Goal: Task Accomplishment & Management: Use online tool/utility

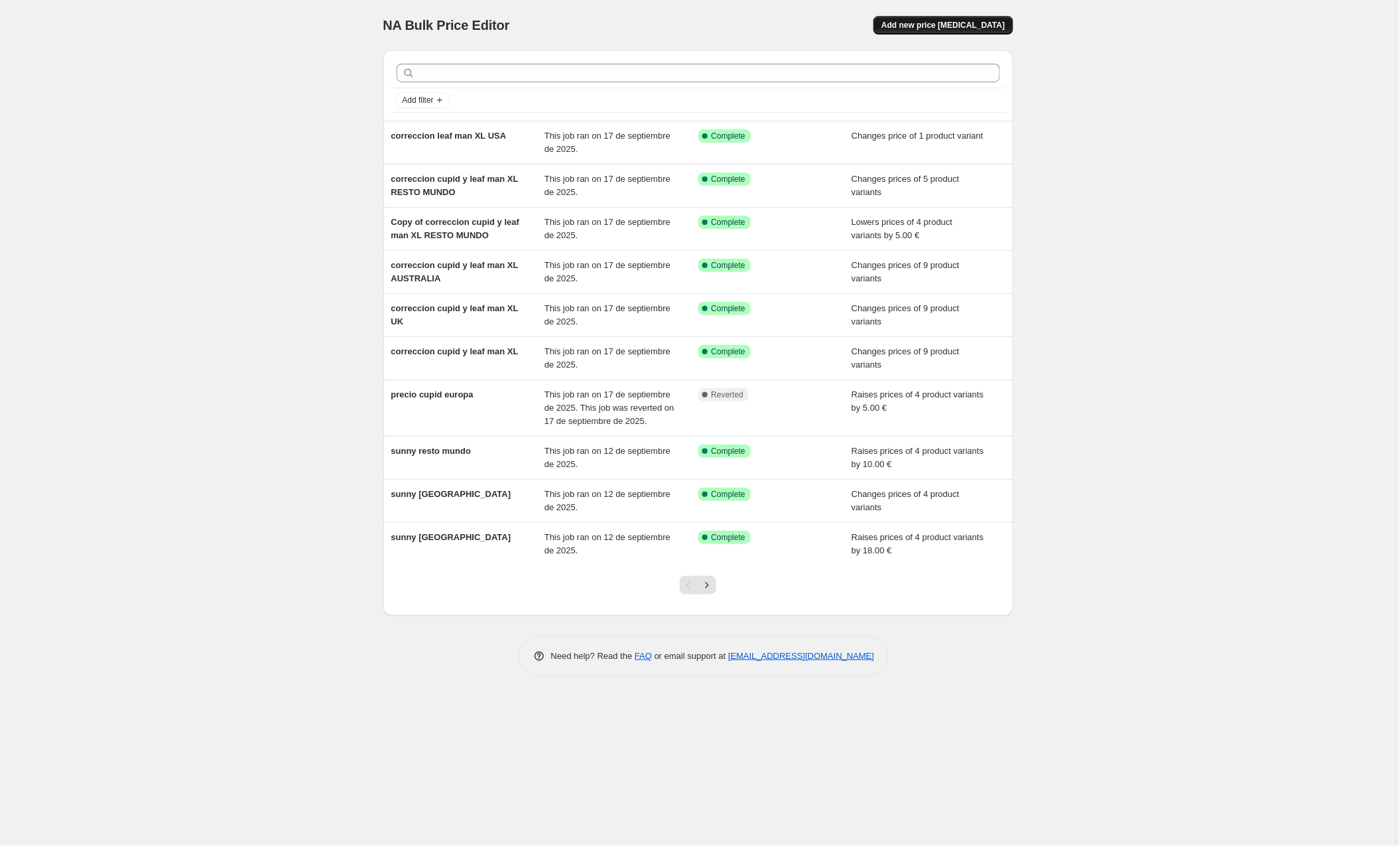
click at [944, 25] on span "Add new price [MEDICAL_DATA]" at bounding box center [943, 25] width 123 height 11
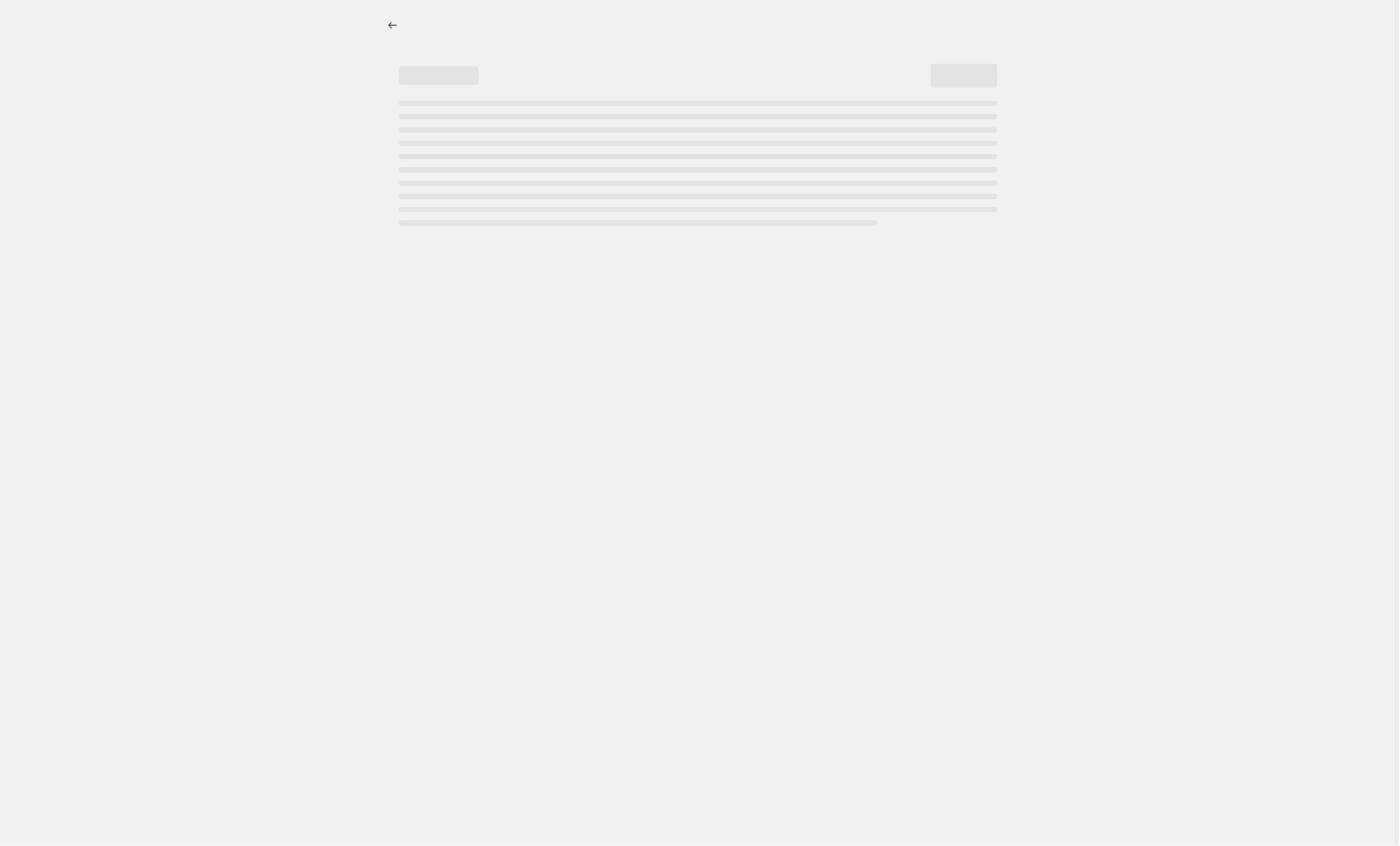
select select "percentage"
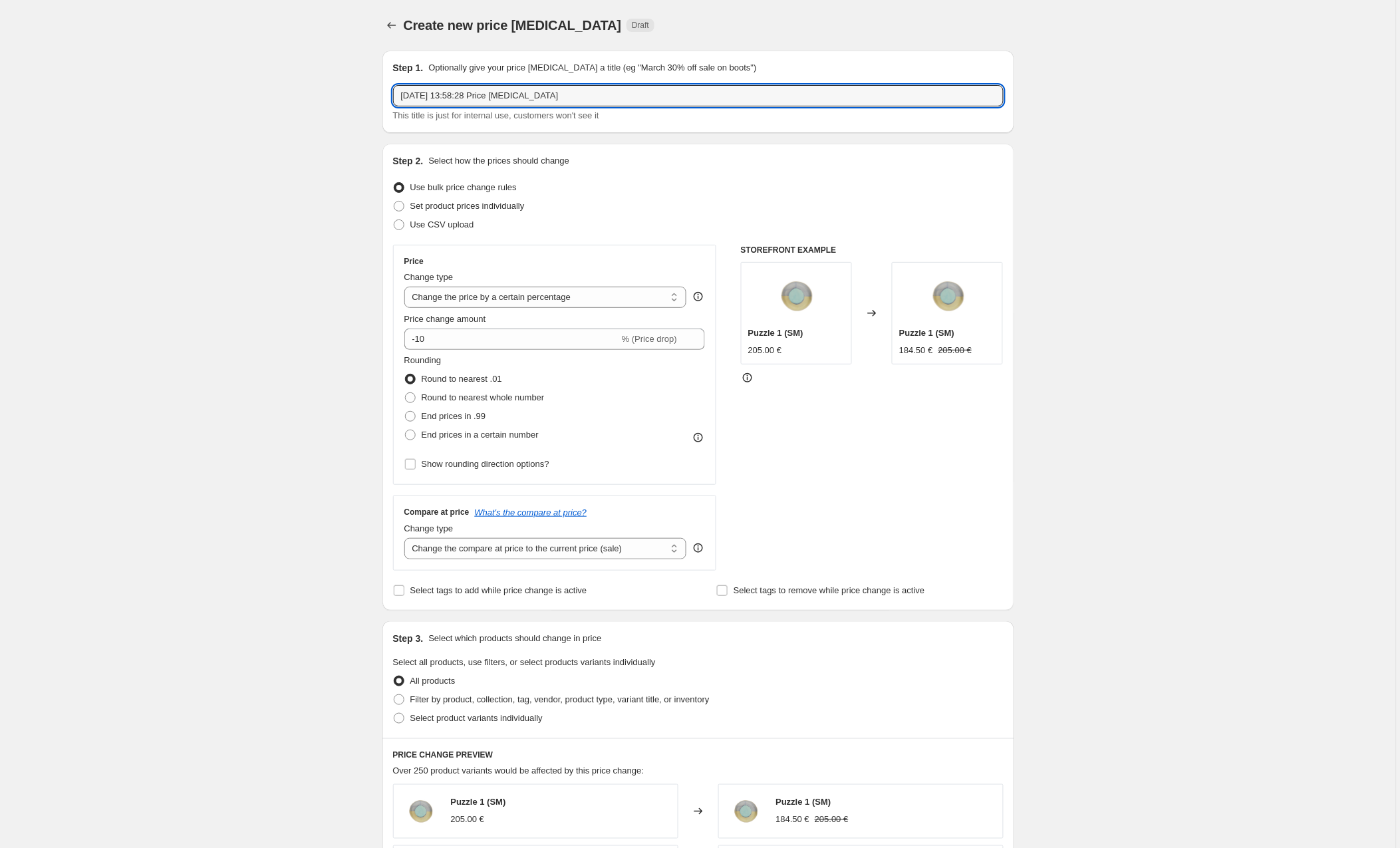
drag, startPoint x: 612, startPoint y: 96, endPoint x: 343, endPoint y: 95, distance: 269.0
click at [343, 95] on div "Create new price [MEDICAL_DATA]. This page is ready Create new price [MEDICAL_D…" at bounding box center [698, 702] width 1397 height 1404
type input "amapola [GEOGRAPHIC_DATA]"
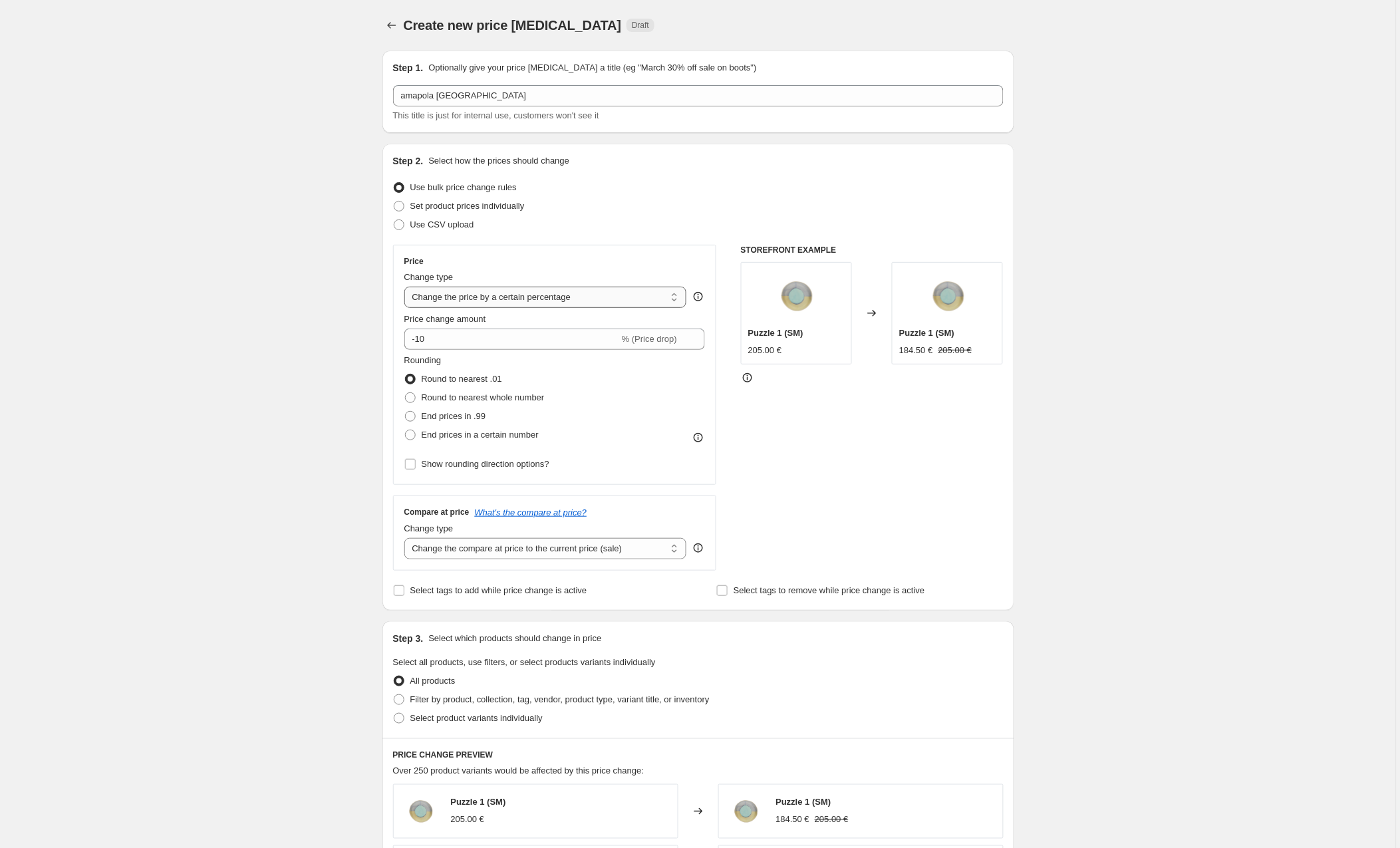
select select "by"
drag, startPoint x: 464, startPoint y: 341, endPoint x: 370, endPoint y: 338, distance: 94.0
click at [370, 338] on div "Create new price [MEDICAL_DATA]. This page is ready Create new price [MEDICAL_D…" at bounding box center [698, 702] width 664 height 1404
type input "5.00"
click at [291, 338] on div "Create new price [MEDICAL_DATA]. This page is ready Create new price [MEDICAL_D…" at bounding box center [698, 702] width 1397 height 1404
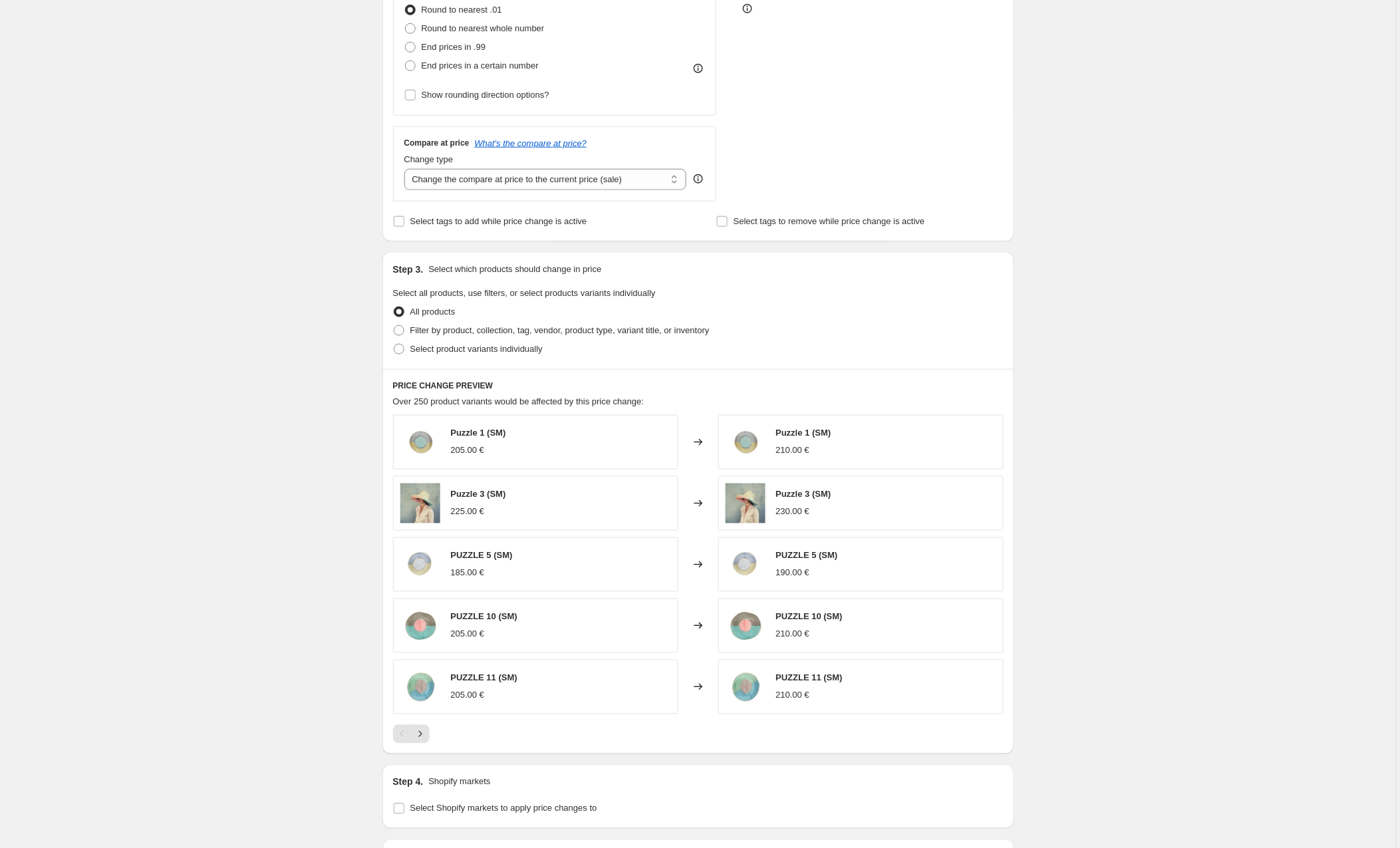
scroll to position [377, 0]
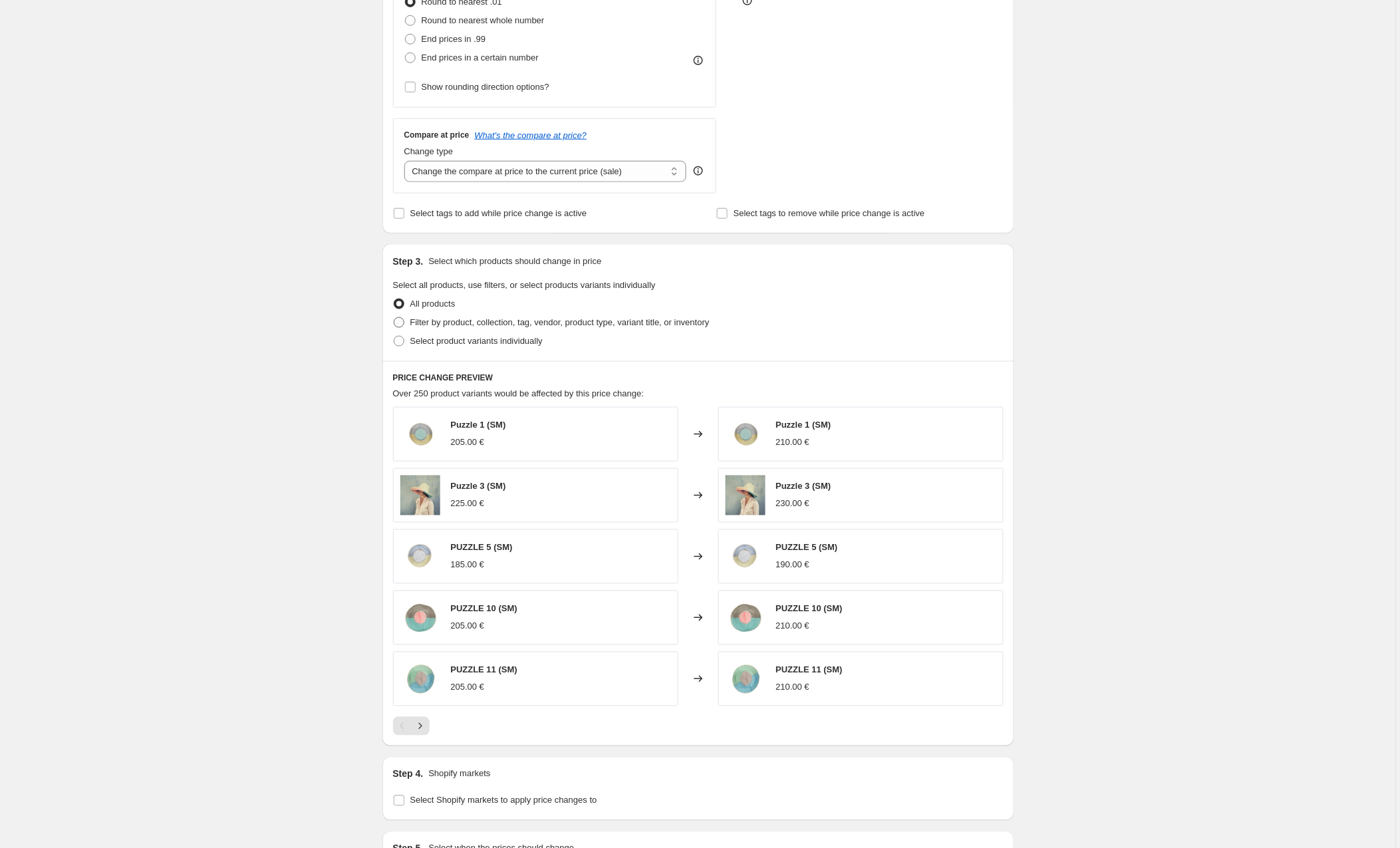
click at [402, 321] on span at bounding box center [399, 322] width 11 height 11
click at [395, 318] on input "Filter by product, collection, tag, vendor, product type, variant title, or inv…" at bounding box center [394, 317] width 1 height 1
radio input "true"
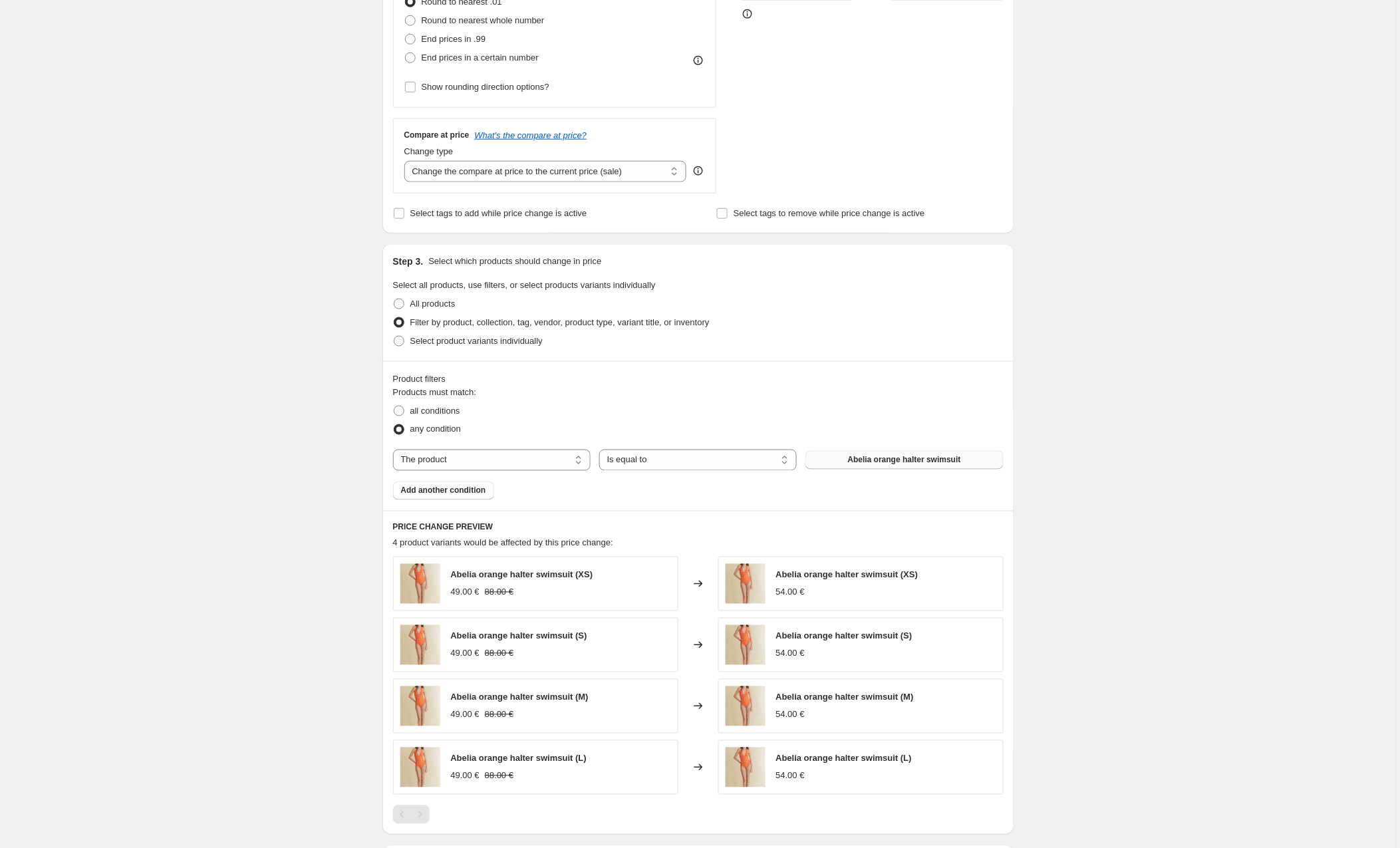
click at [900, 453] on button "Abelia orange halter swimsuit" at bounding box center [905, 460] width 198 height 18
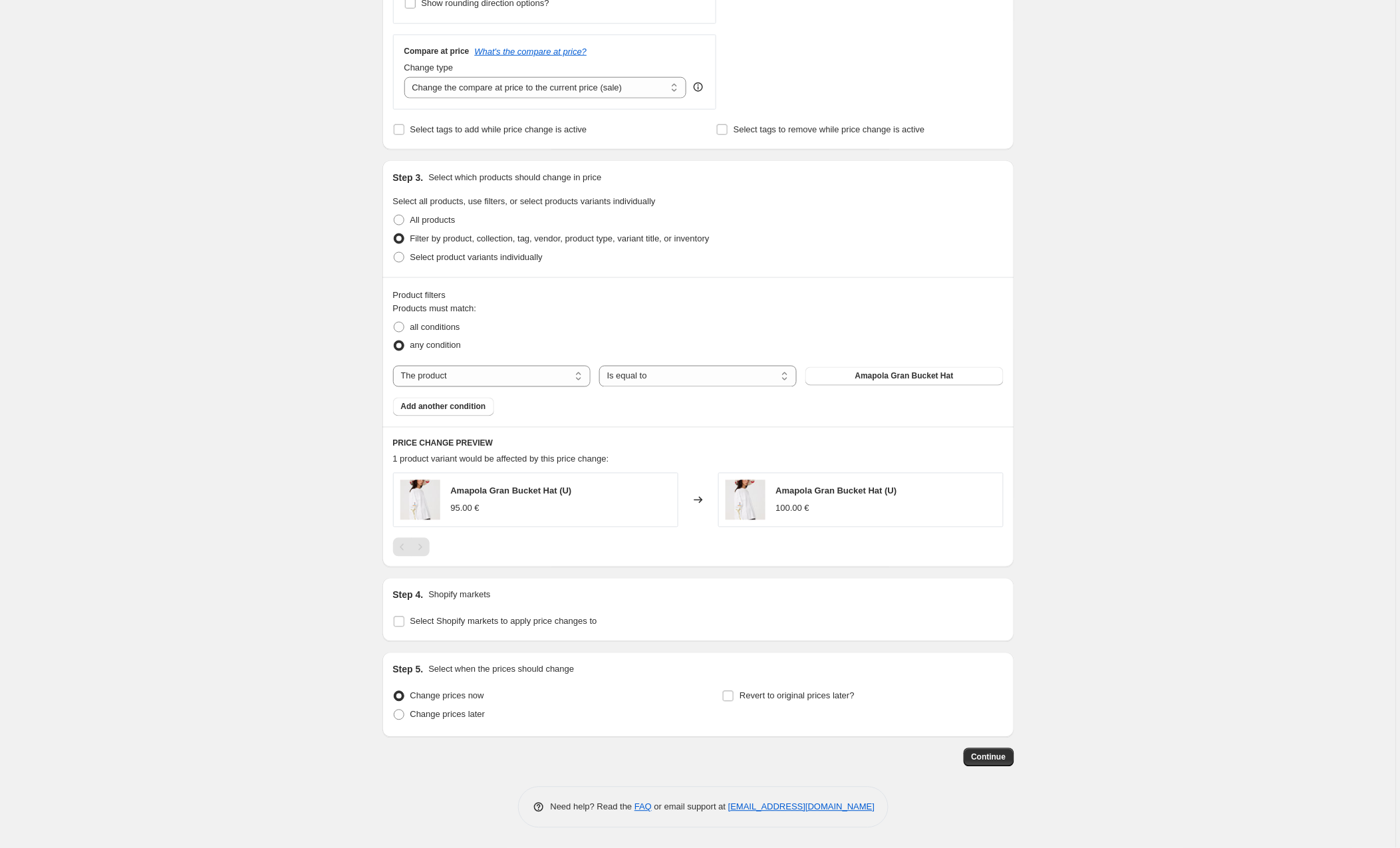
scroll to position [463, 0]
click at [405, 622] on input "Select Shopify markets to apply price changes to" at bounding box center [399, 621] width 11 height 11
checkbox input "true"
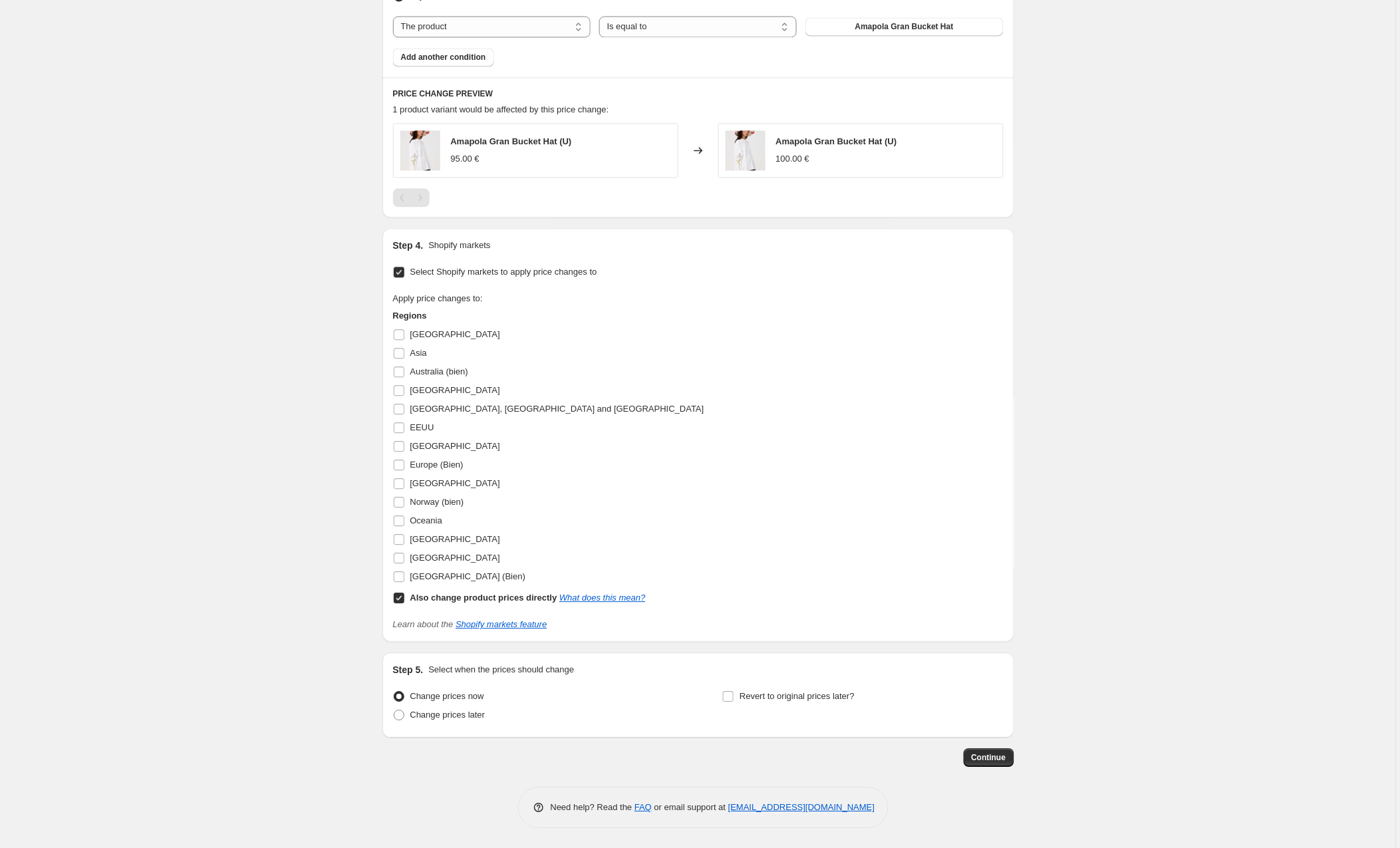
scroll to position [815, 0]
click at [400, 596] on input "Also change product prices directly What does this mean?" at bounding box center [399, 597] width 11 height 11
checkbox input "false"
click at [402, 462] on input "Europe (Bien)" at bounding box center [399, 464] width 11 height 11
checkbox input "true"
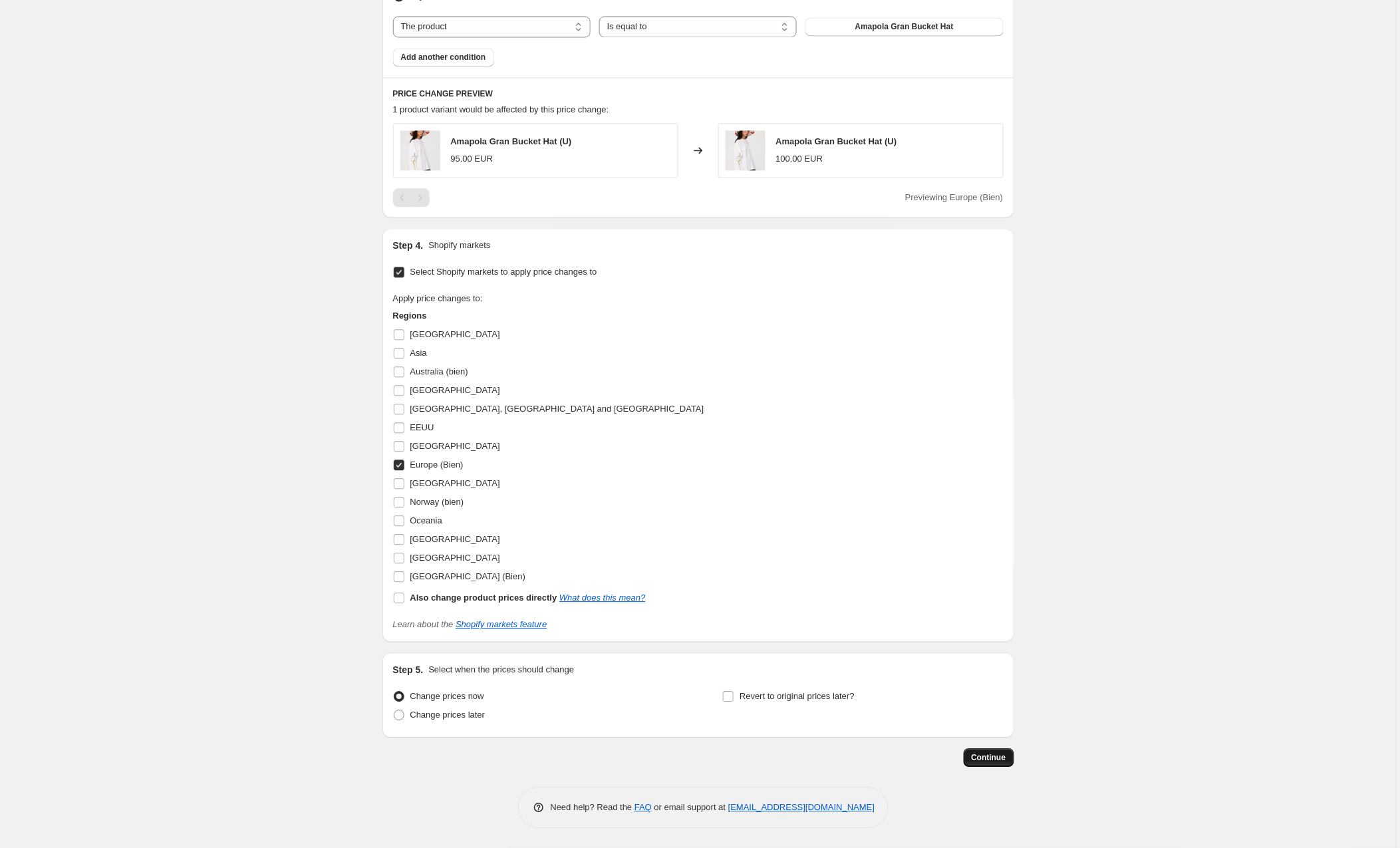
click at [983, 757] on span "Continue" at bounding box center [990, 757] width 35 height 11
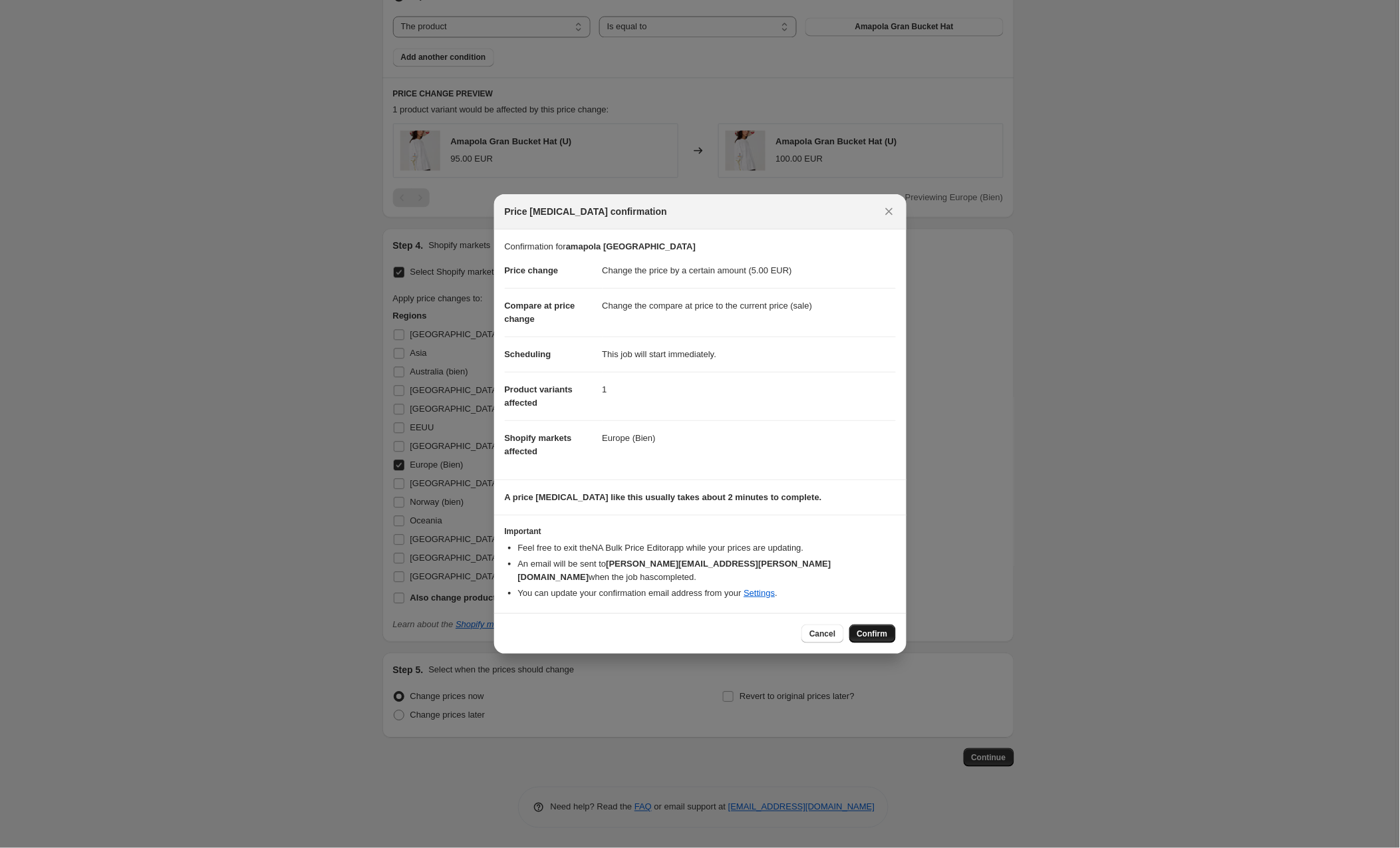
click at [863, 629] on span "Confirm" at bounding box center [872, 634] width 31 height 11
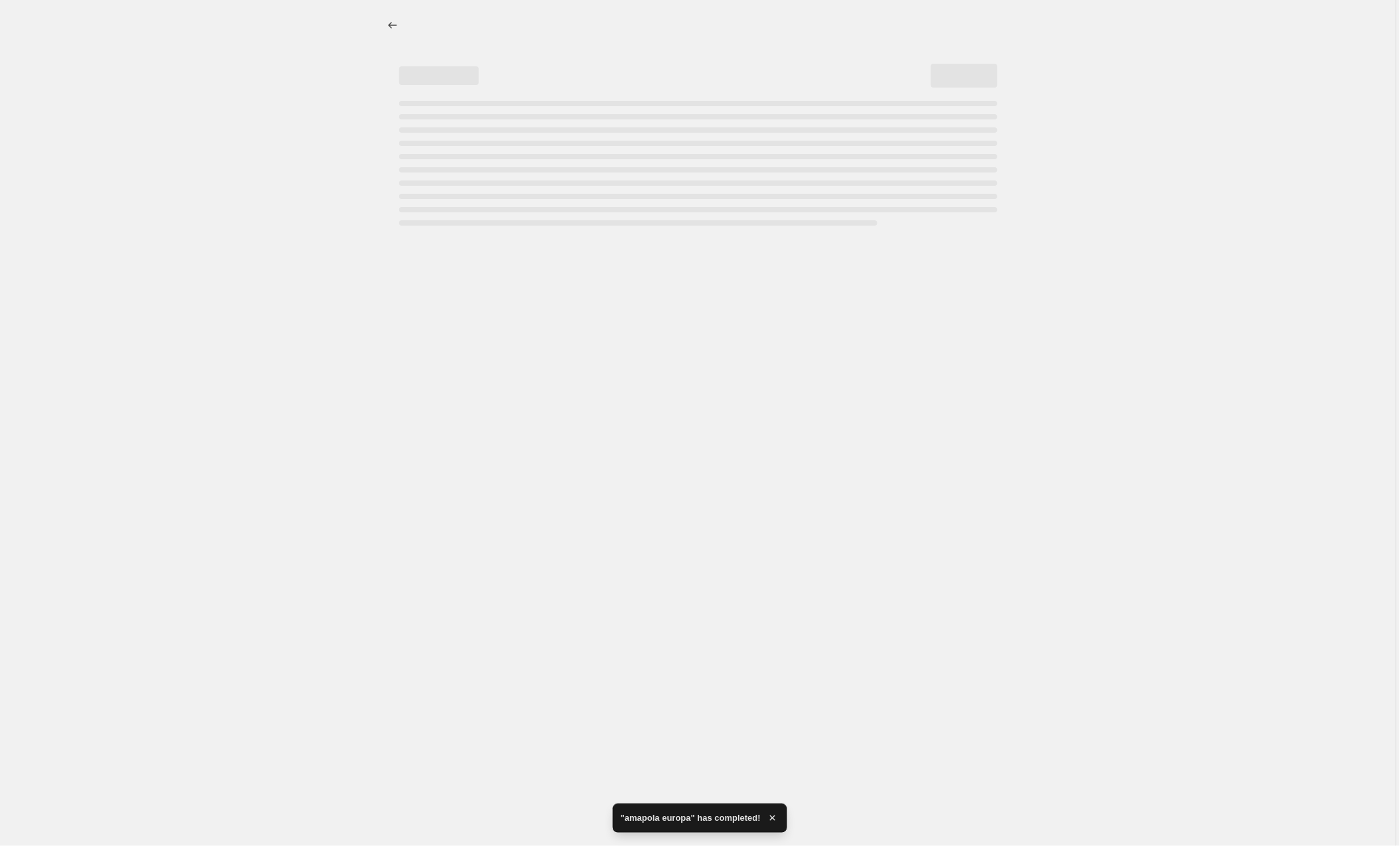
select select "by"
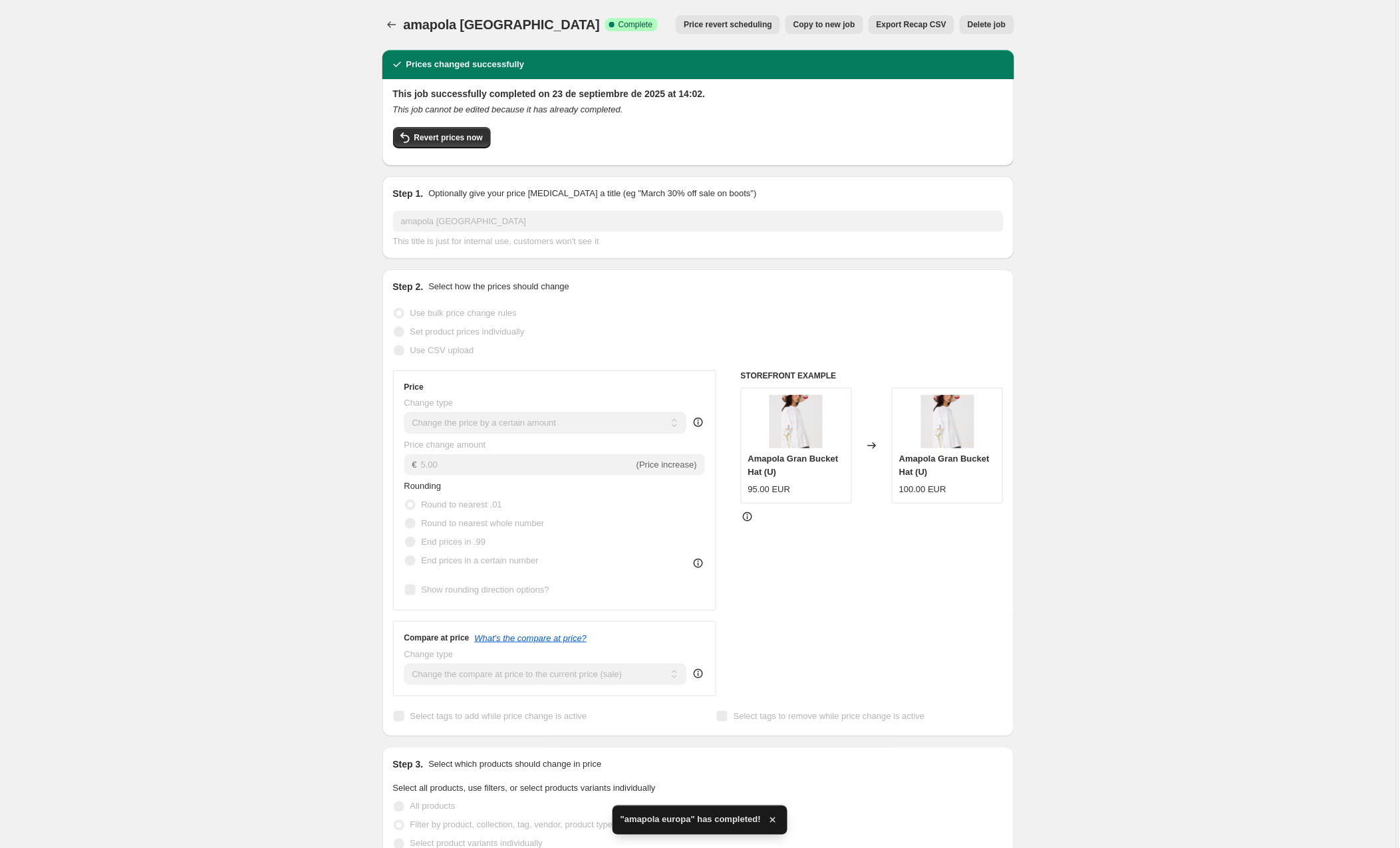
scroll to position [2, 0]
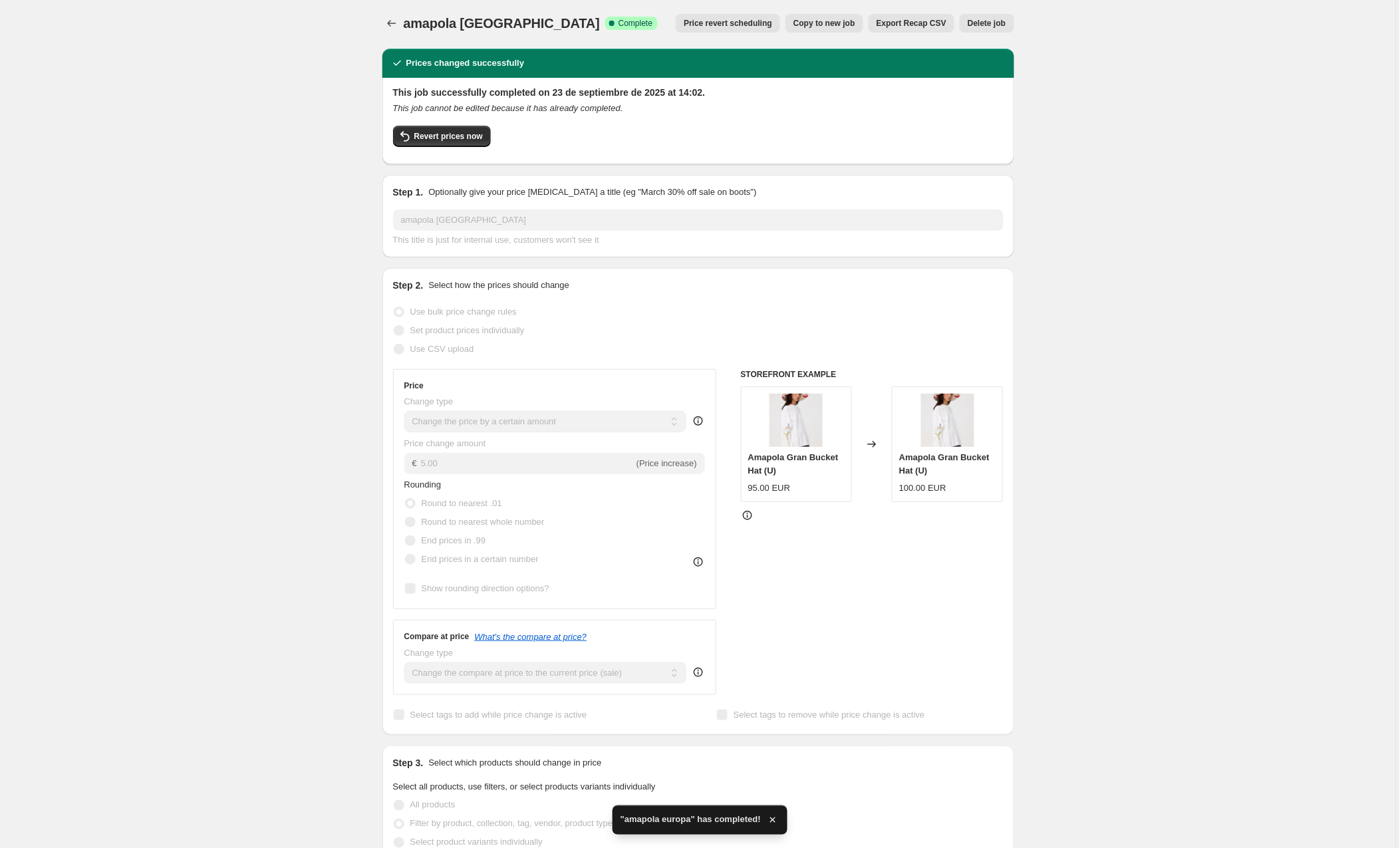
click at [831, 19] on span "Copy to new job" at bounding box center [824, 23] width 61 height 11
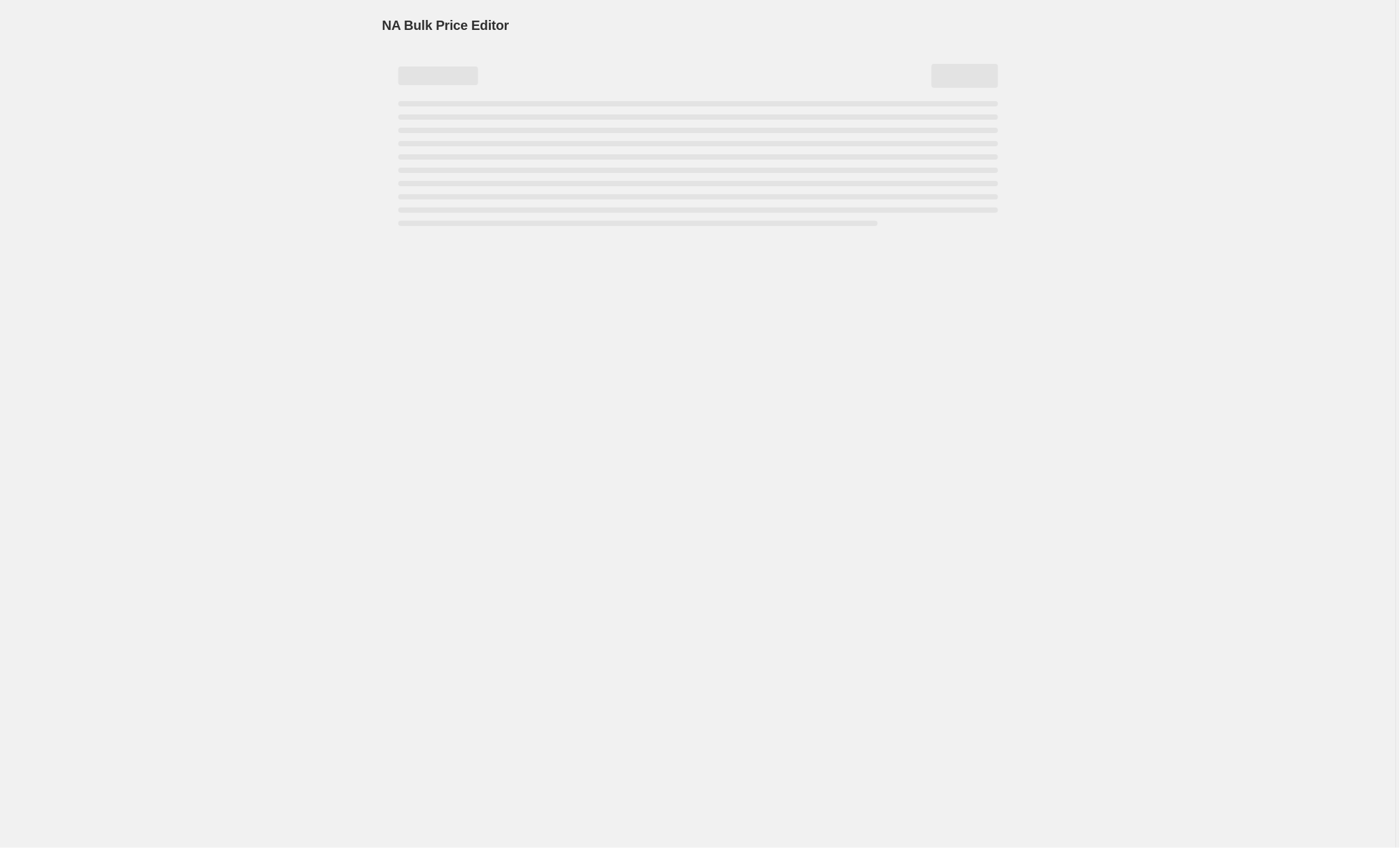
scroll to position [1, 0]
select select "by"
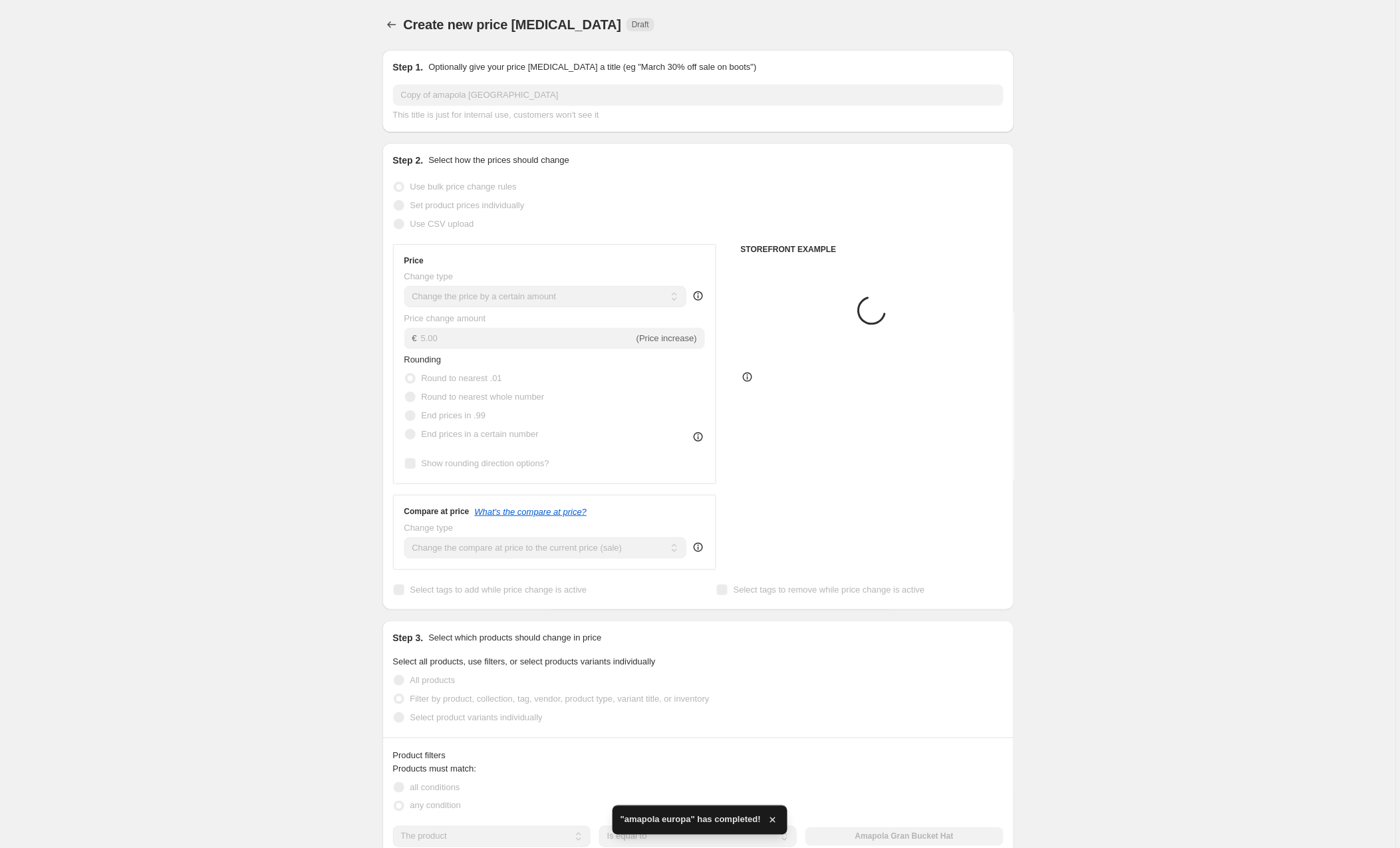
scroll to position [0, 0]
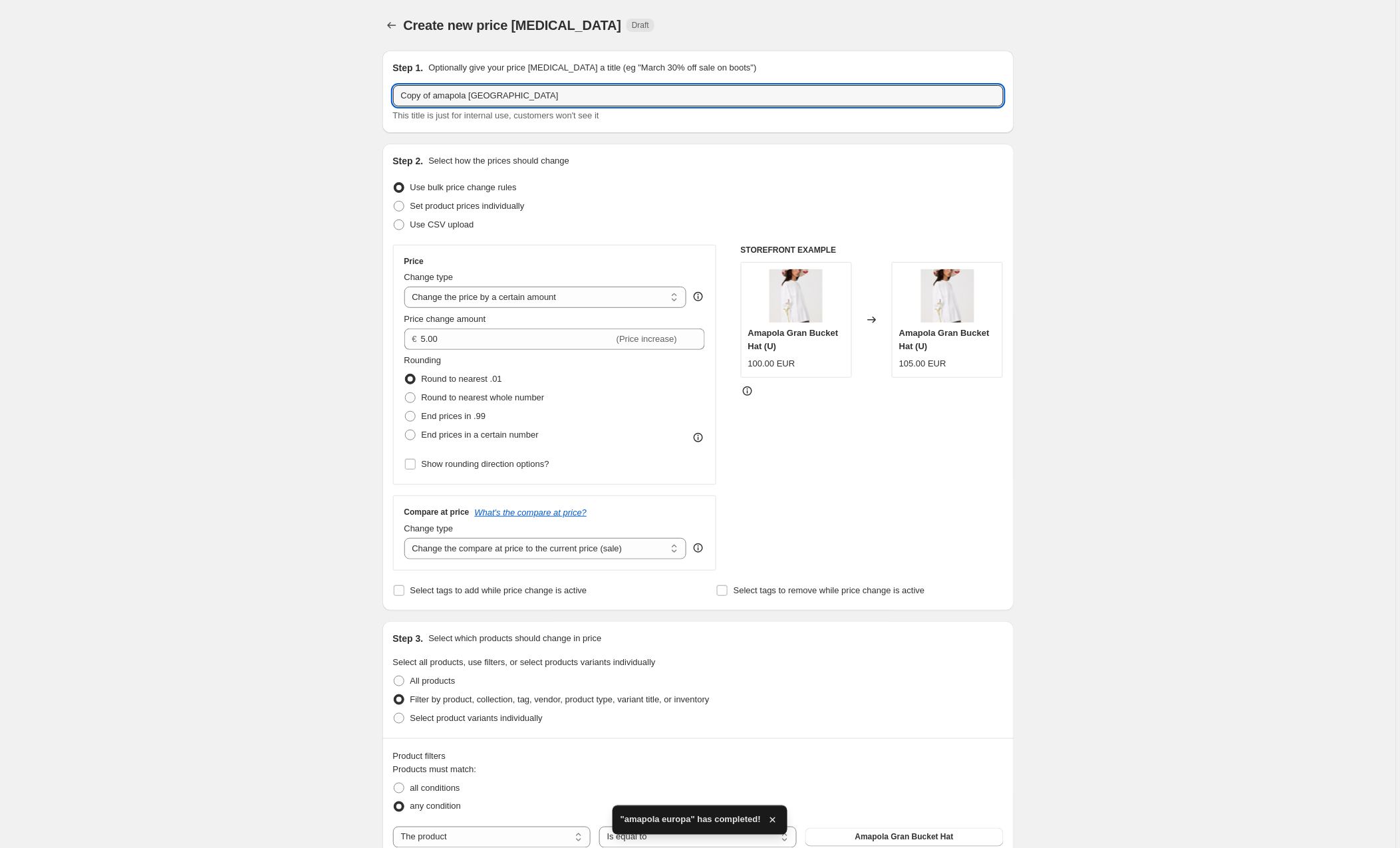
drag, startPoint x: 436, startPoint y: 95, endPoint x: 340, endPoint y: 98, distance: 96.0
click at [340, 98] on div "Create new price [MEDICAL_DATA]. This page is ready Create new price [MEDICAL_D…" at bounding box center [698, 829] width 1397 height 1659
drag, startPoint x: 484, startPoint y: 92, endPoint x: 439, endPoint y: 92, distance: 45.0
click at [439, 92] on input "amapola [GEOGRAPHIC_DATA]" at bounding box center [698, 96] width 611 height 22
type input "amapola [GEOGRAPHIC_DATA]"
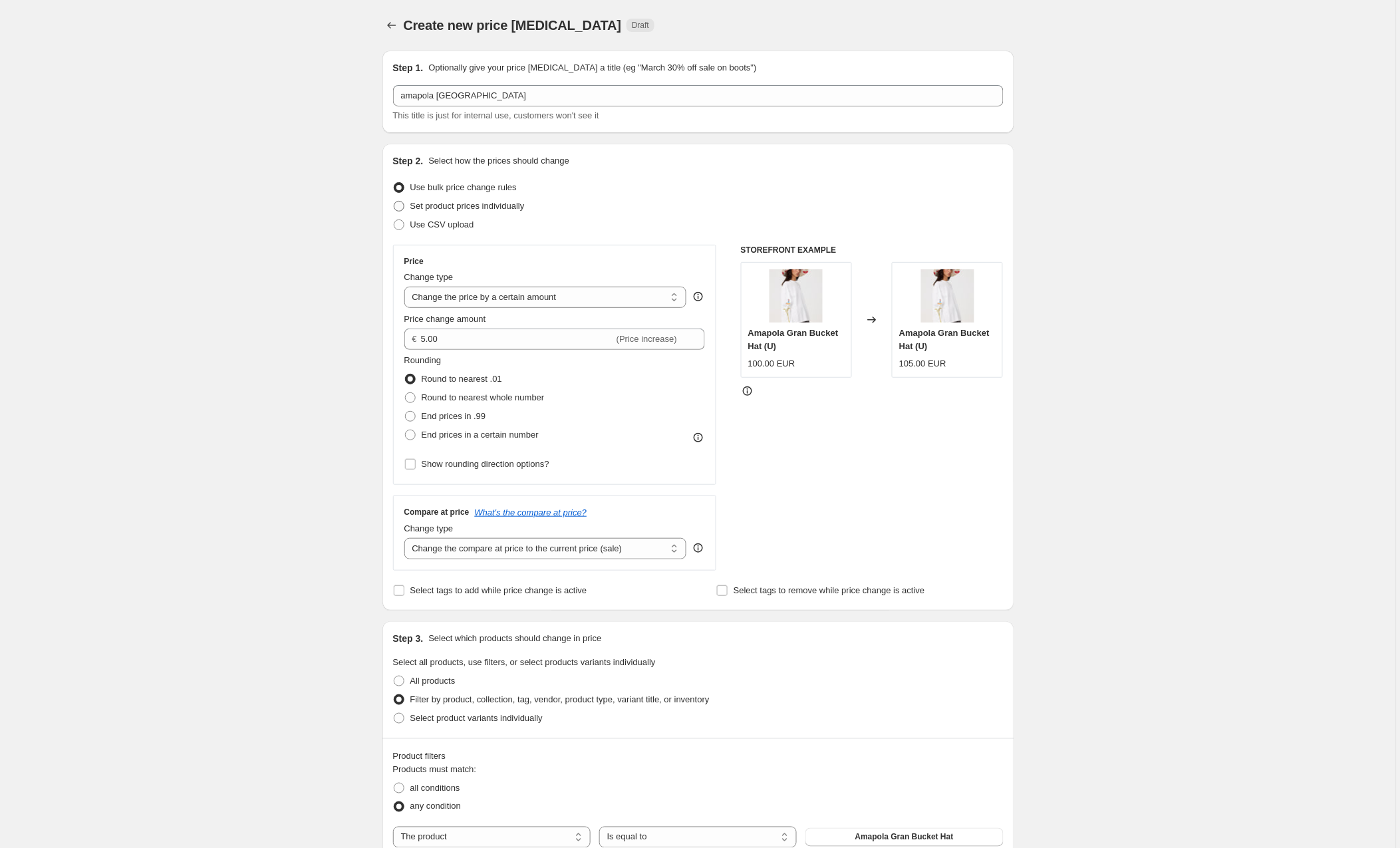
click at [402, 205] on span at bounding box center [399, 206] width 11 height 11
click at [395, 202] on input "Set product prices individually" at bounding box center [394, 201] width 1 height 1
radio input "true"
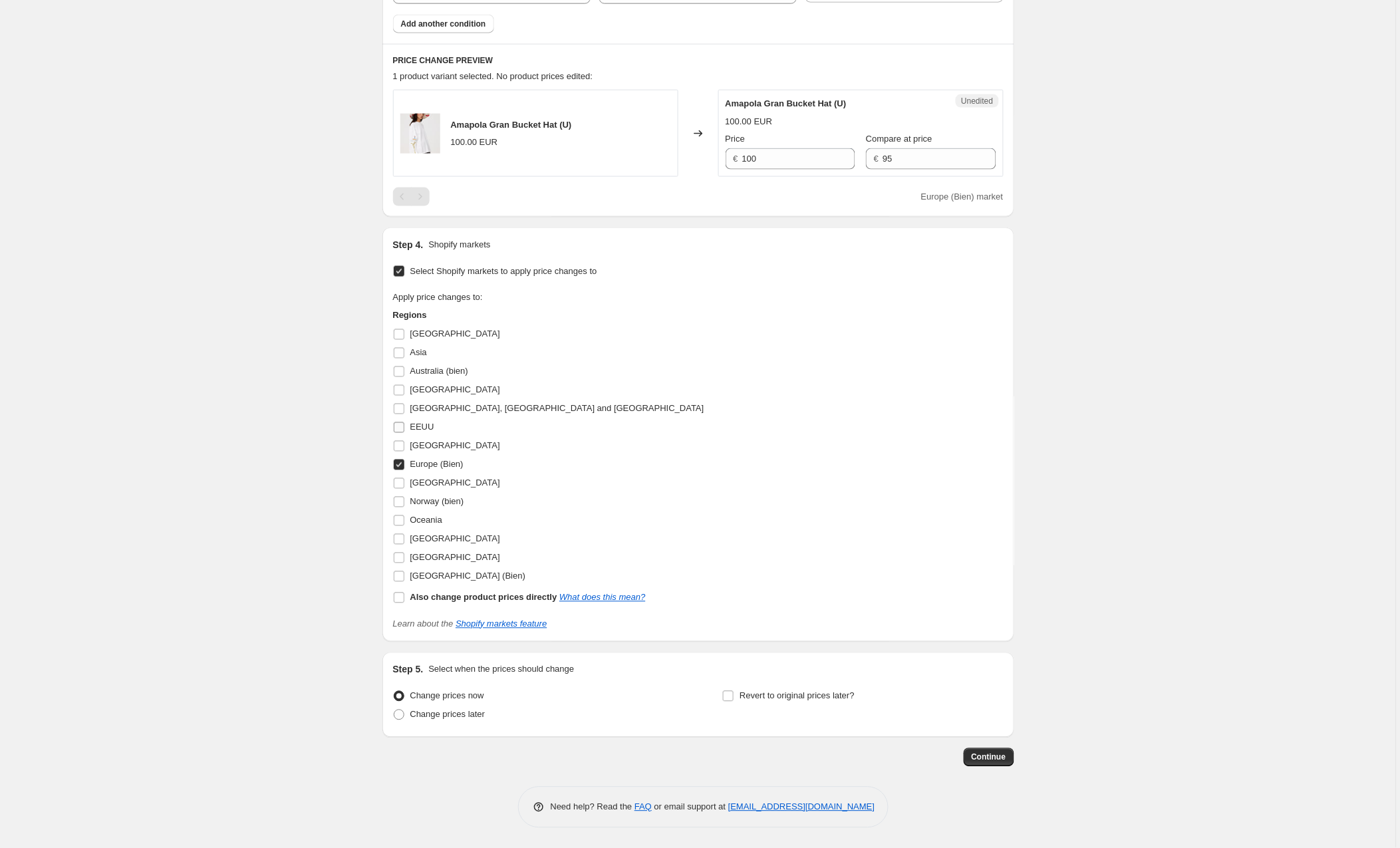
click at [400, 427] on input "EEUU" at bounding box center [399, 427] width 11 height 11
checkbox input "true"
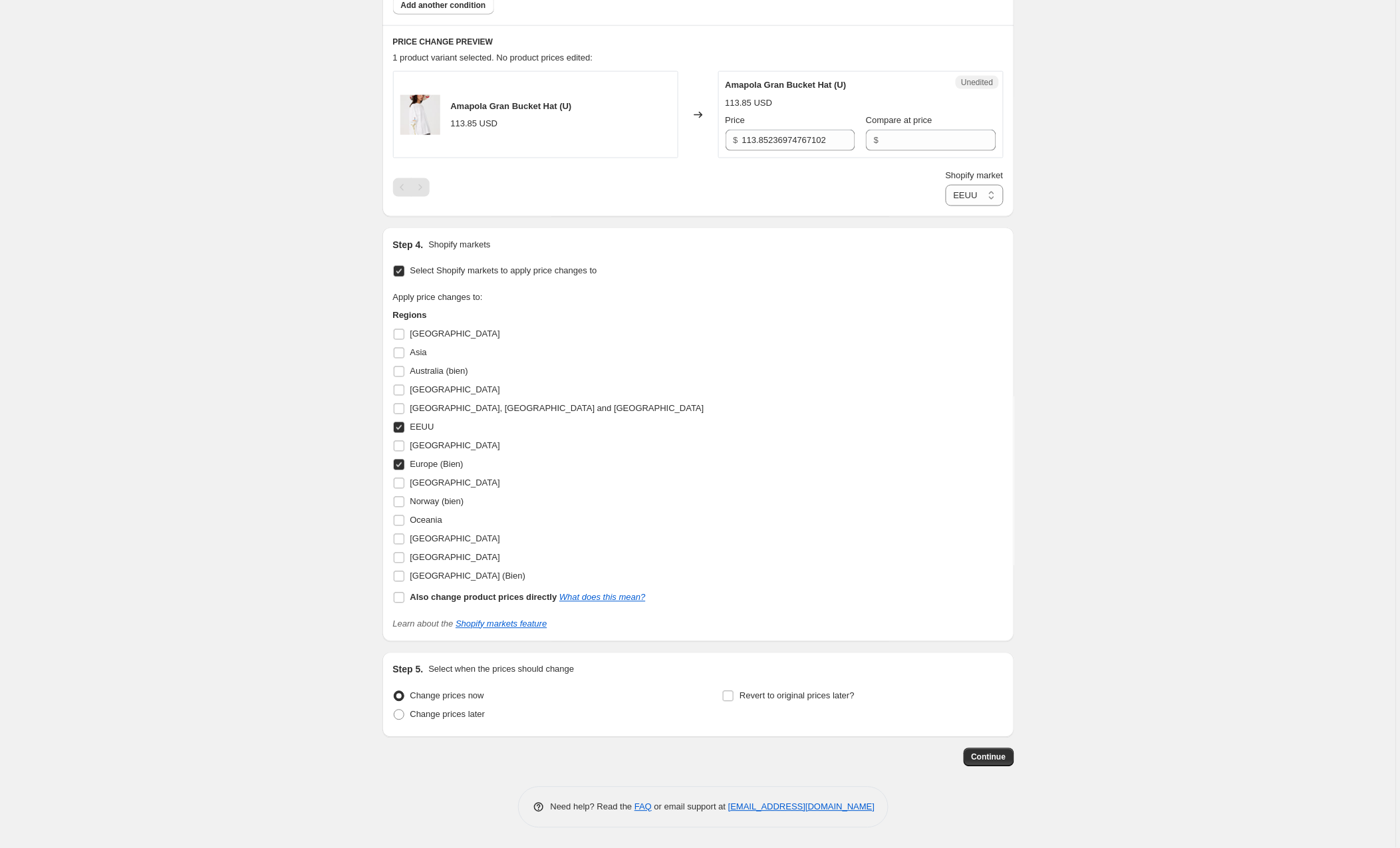
scroll to position [529, 0]
click at [398, 463] on input "Europe (Bien)" at bounding box center [399, 464] width 11 height 11
checkbox input "false"
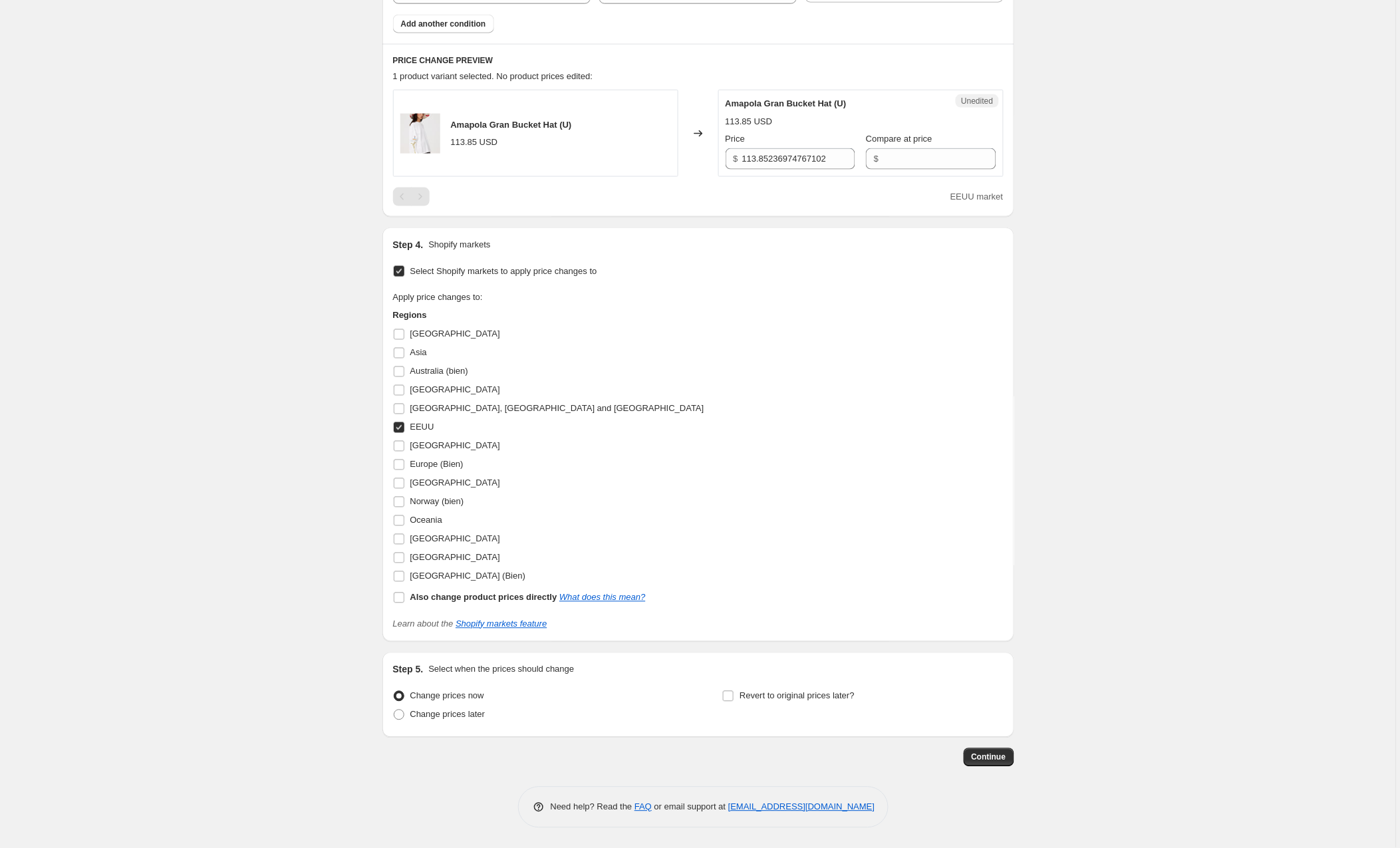
scroll to position [511, 0]
drag, startPoint x: 846, startPoint y: 159, endPoint x: 709, endPoint y: 159, distance: 137.0
click at [709, 159] on div "Amapola Gran Bucket Hat (U) 113.85 USD Changed to Unedited Amapola Gran Bucket …" at bounding box center [698, 133] width 611 height 87
type input "124"
click at [715, 268] on div "Select Shopify markets to apply price changes to Apply price changes to: Region…" at bounding box center [698, 446] width 611 height 369
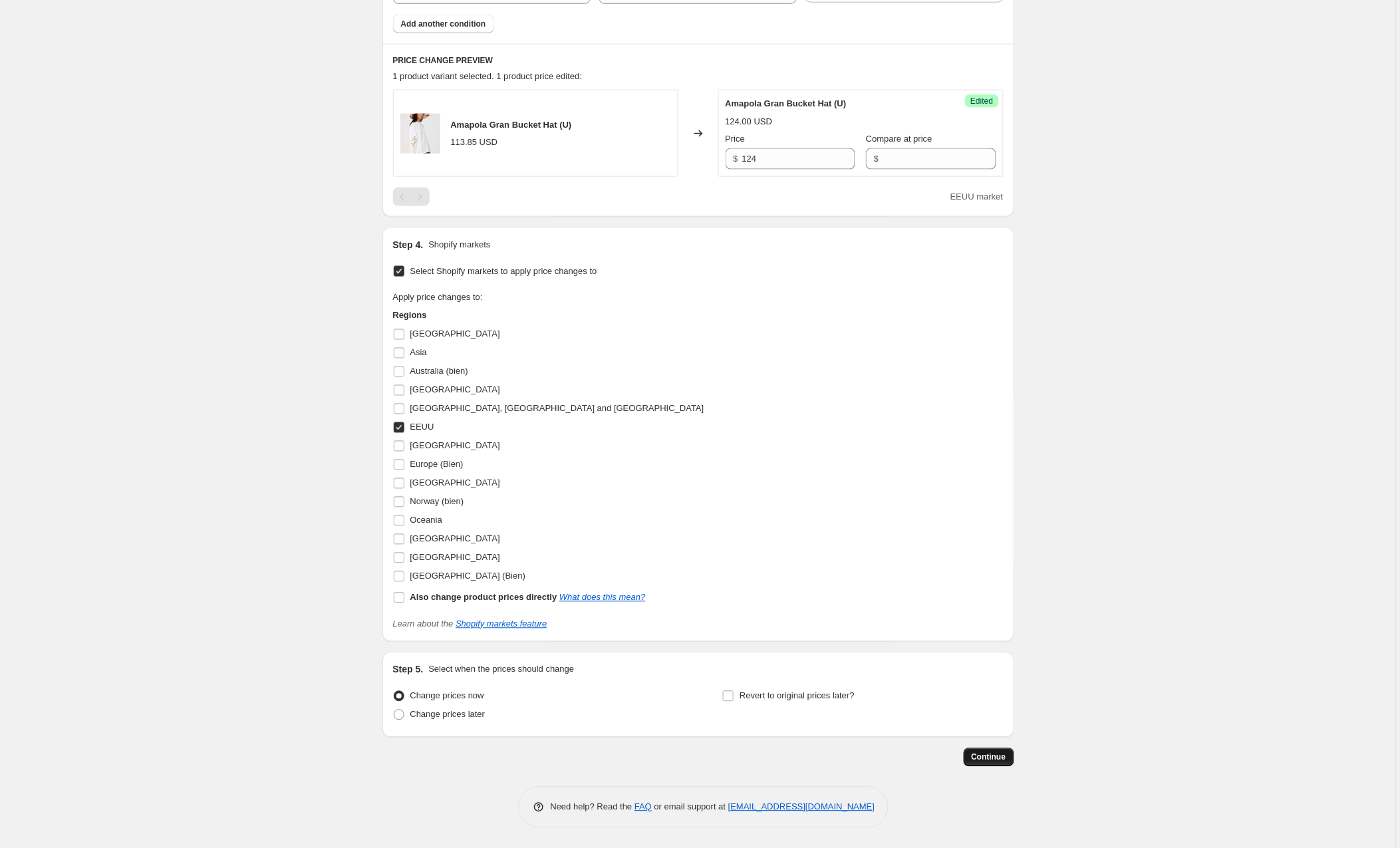
click at [988, 763] on button "Continue" at bounding box center [989, 757] width 51 height 18
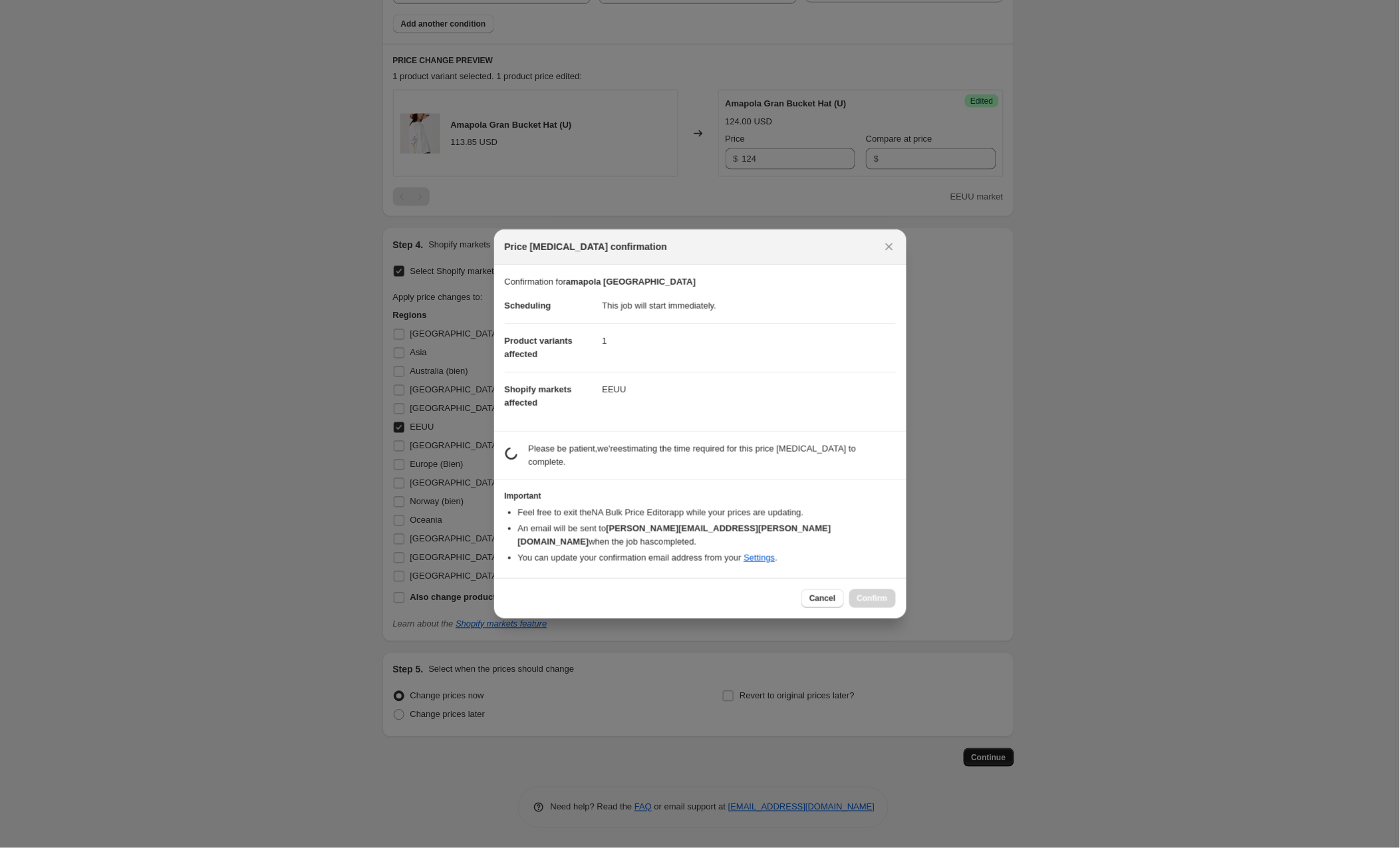
scroll to position [510, 0]
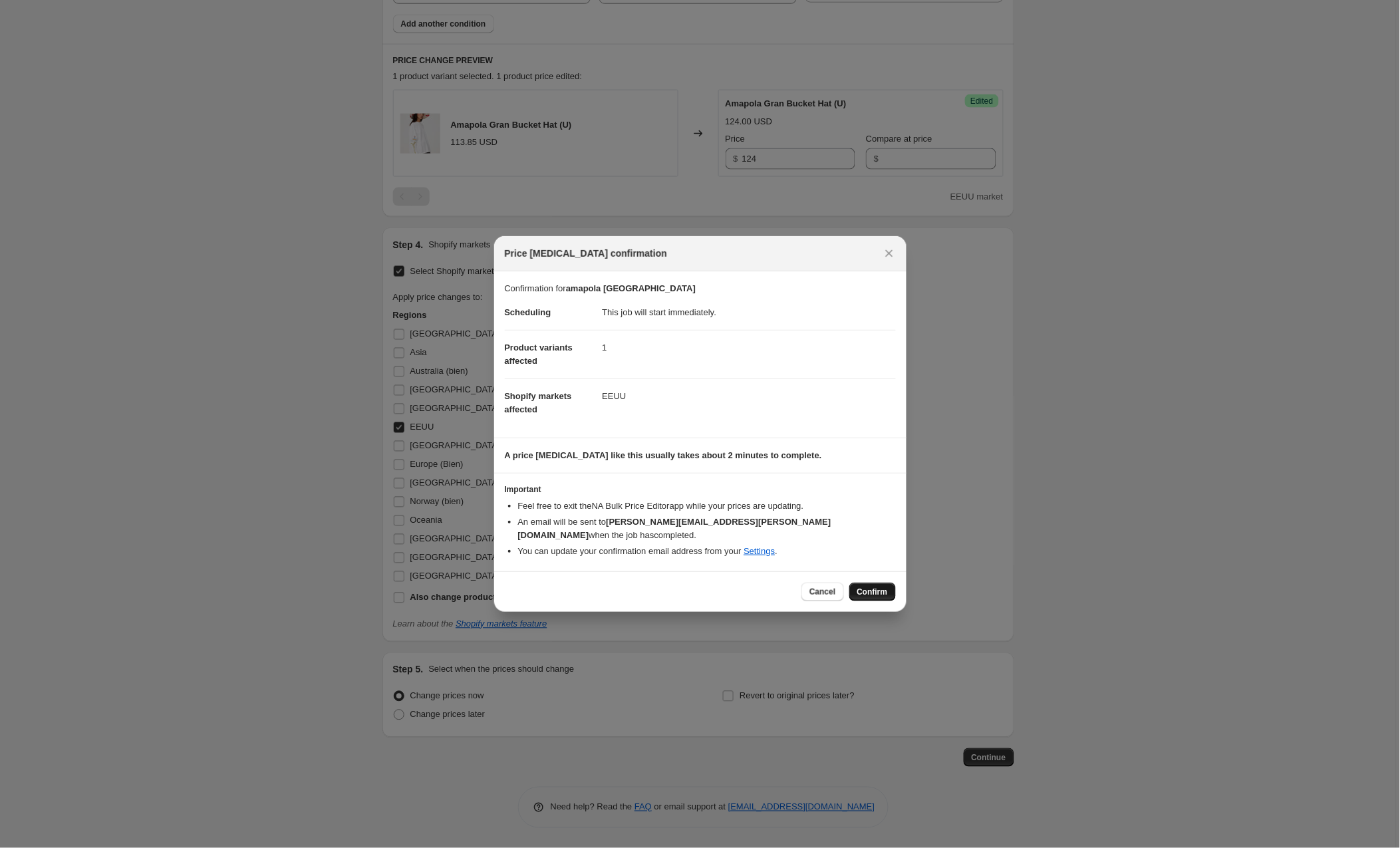
click at [858, 586] on span "Confirm" at bounding box center [872, 591] width 31 height 11
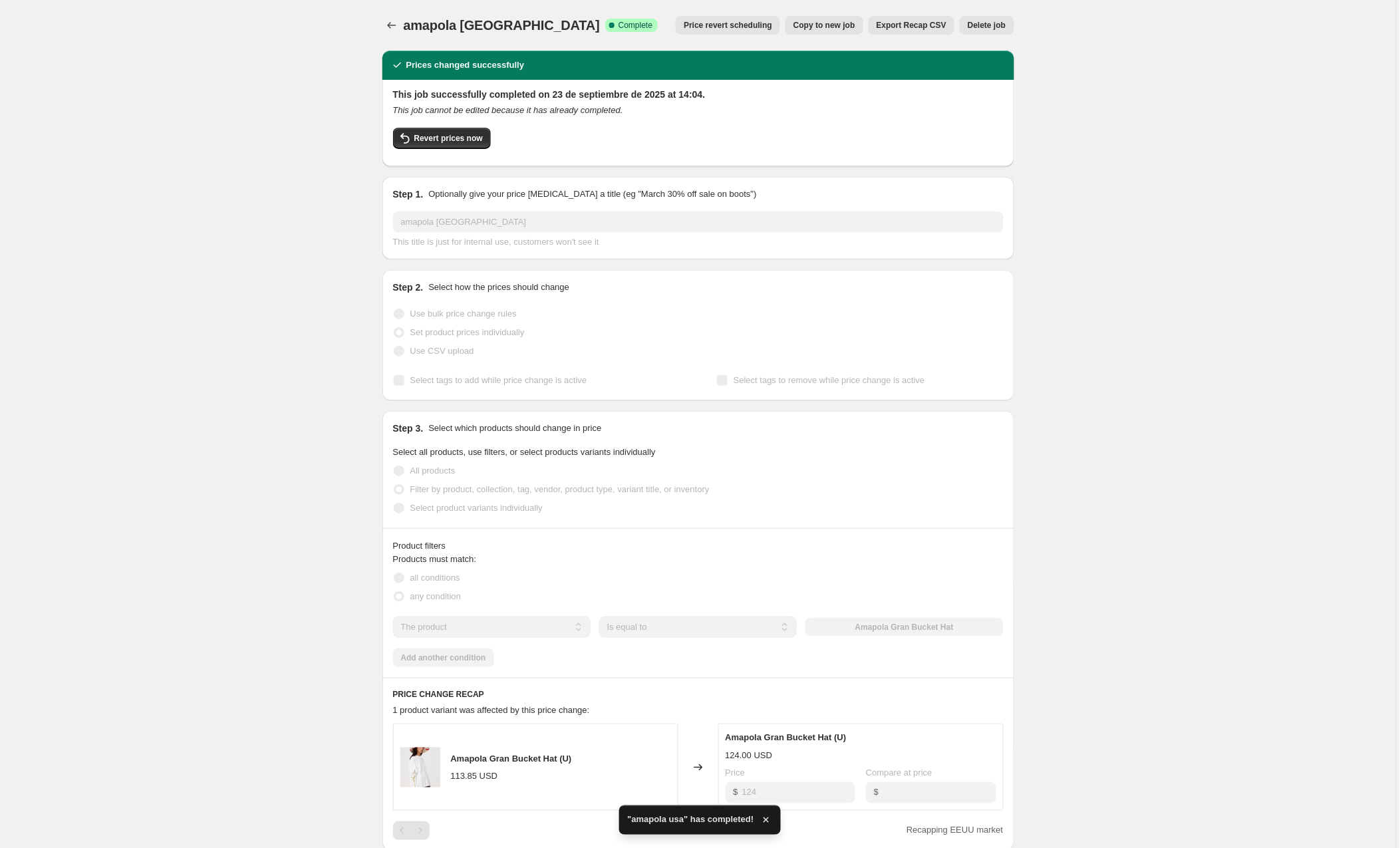
click at [806, 26] on span "Copy to new job" at bounding box center [824, 25] width 61 height 11
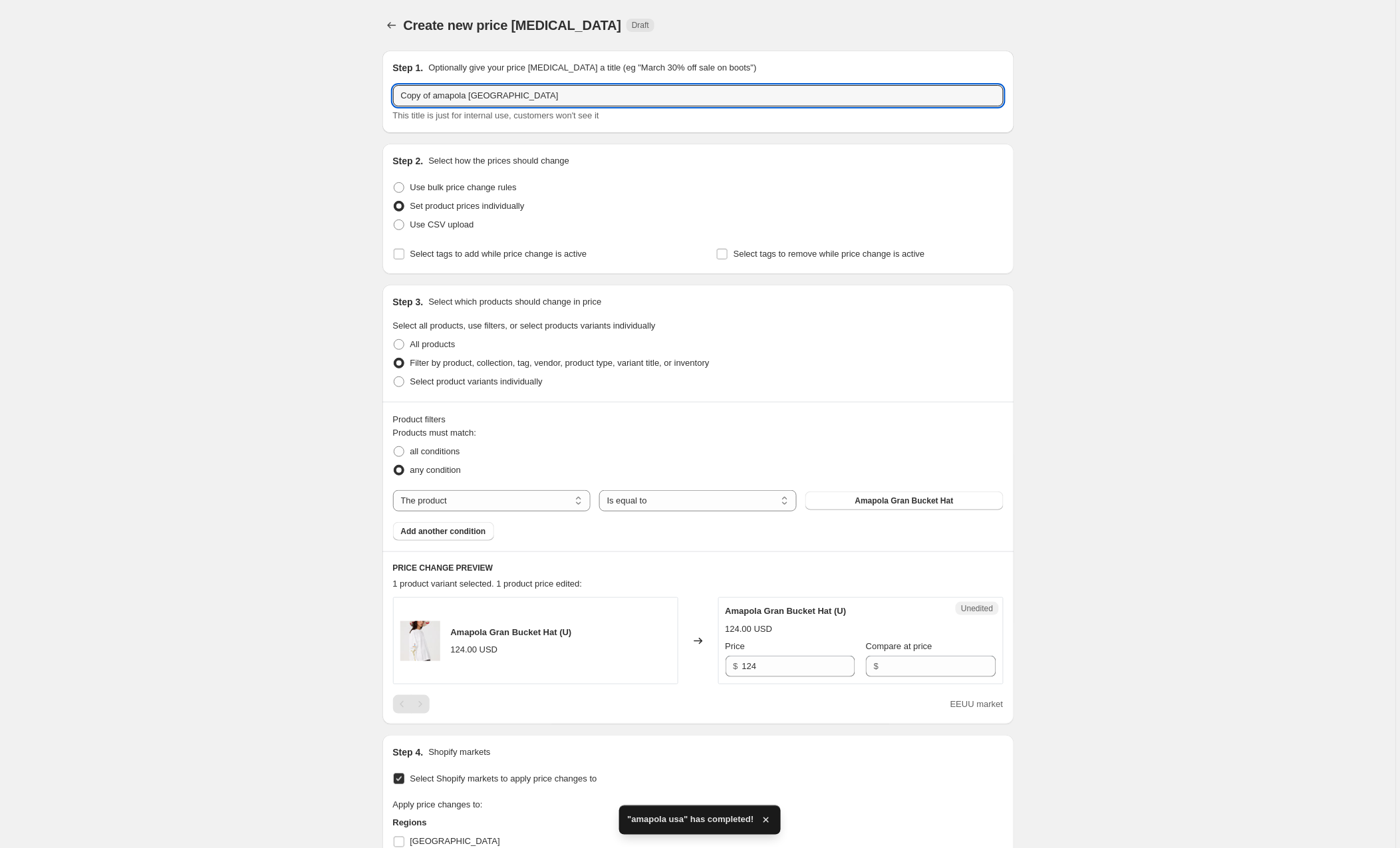
drag, startPoint x: 438, startPoint y: 96, endPoint x: 330, endPoint y: 96, distance: 108.0
click at [330, 96] on div "Create new price [MEDICAL_DATA]. This page is ready Create new price [MEDICAL_D…" at bounding box center [698, 678] width 1397 height 1355
drag, startPoint x: 493, startPoint y: 95, endPoint x: 440, endPoint y: 92, distance: 53.1
click at [440, 92] on input "amapola [GEOGRAPHIC_DATA]" at bounding box center [698, 96] width 611 height 22
type input "amapola uk"
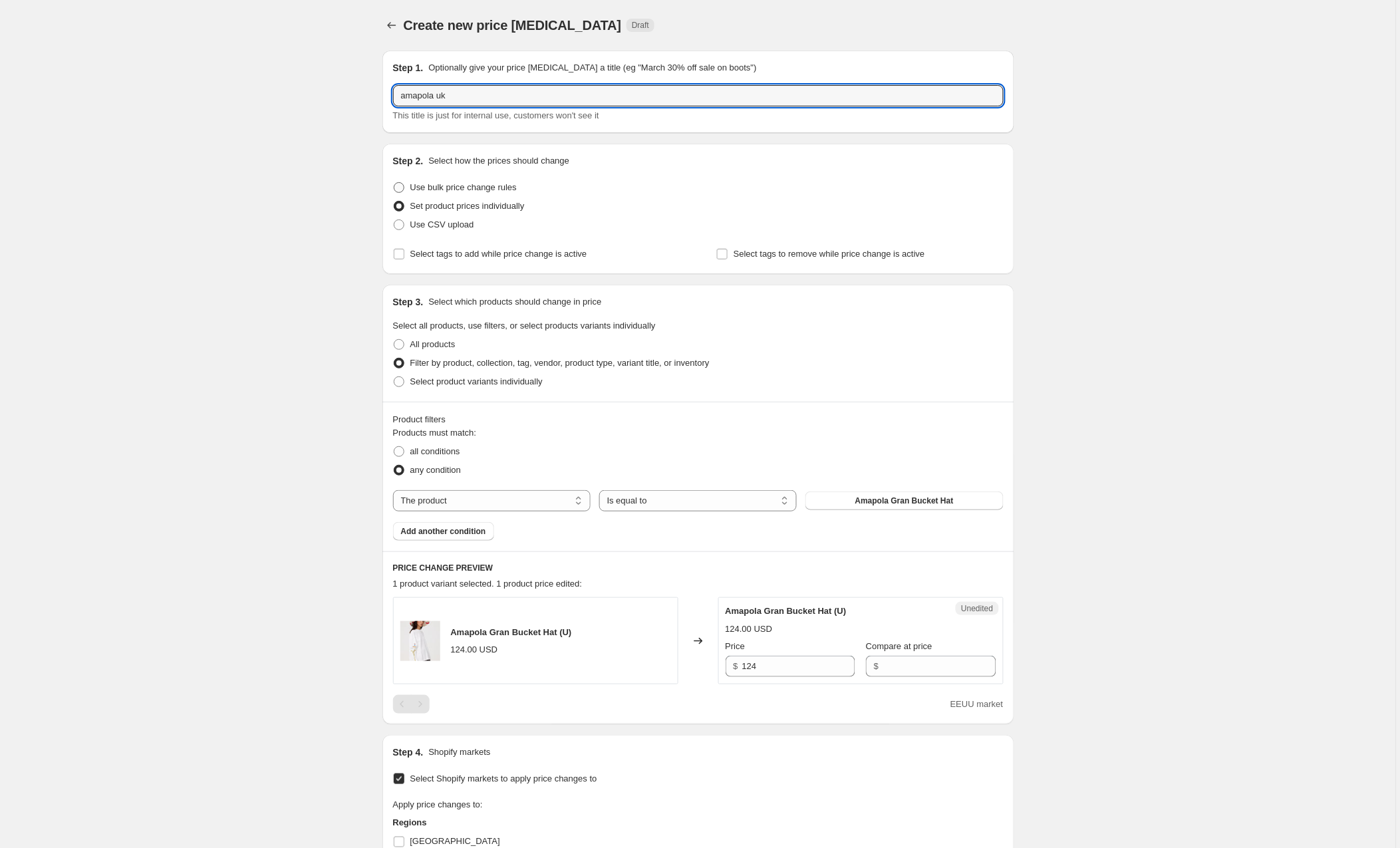
click at [402, 189] on span at bounding box center [399, 187] width 11 height 11
click at [395, 183] on input "Use bulk price change rules" at bounding box center [394, 182] width 1 height 1
radio input "true"
select select "by"
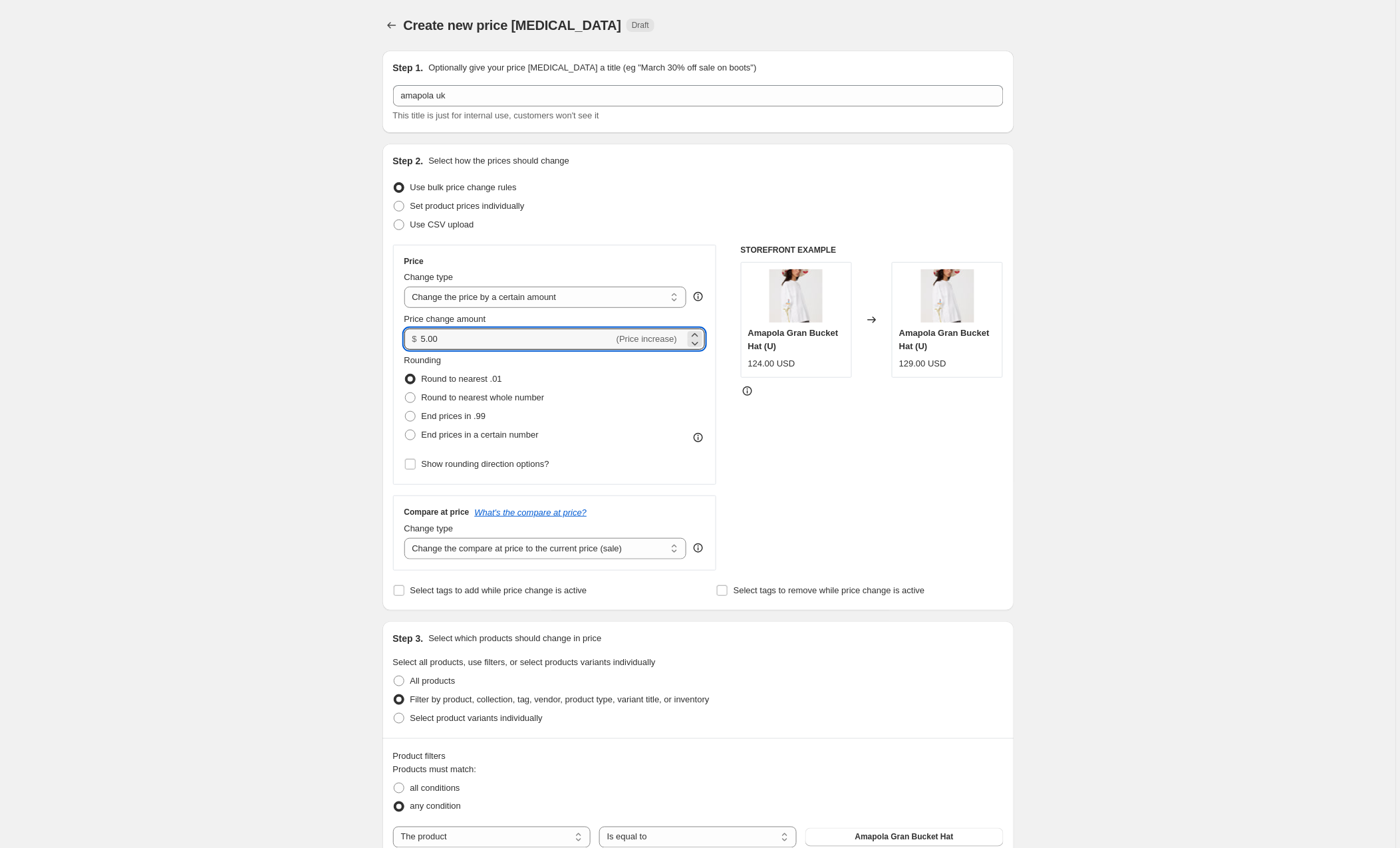
drag, startPoint x: 451, startPoint y: 339, endPoint x: 405, endPoint y: 336, distance: 46.1
click at [405, 336] on div "$ 5.00 (Price increase)" at bounding box center [555, 340] width 302 height 22
type input "4.30"
click at [356, 371] on div "Create new price [MEDICAL_DATA]. This page is ready Create new price [MEDICAL_D…" at bounding box center [698, 829] width 1397 height 1659
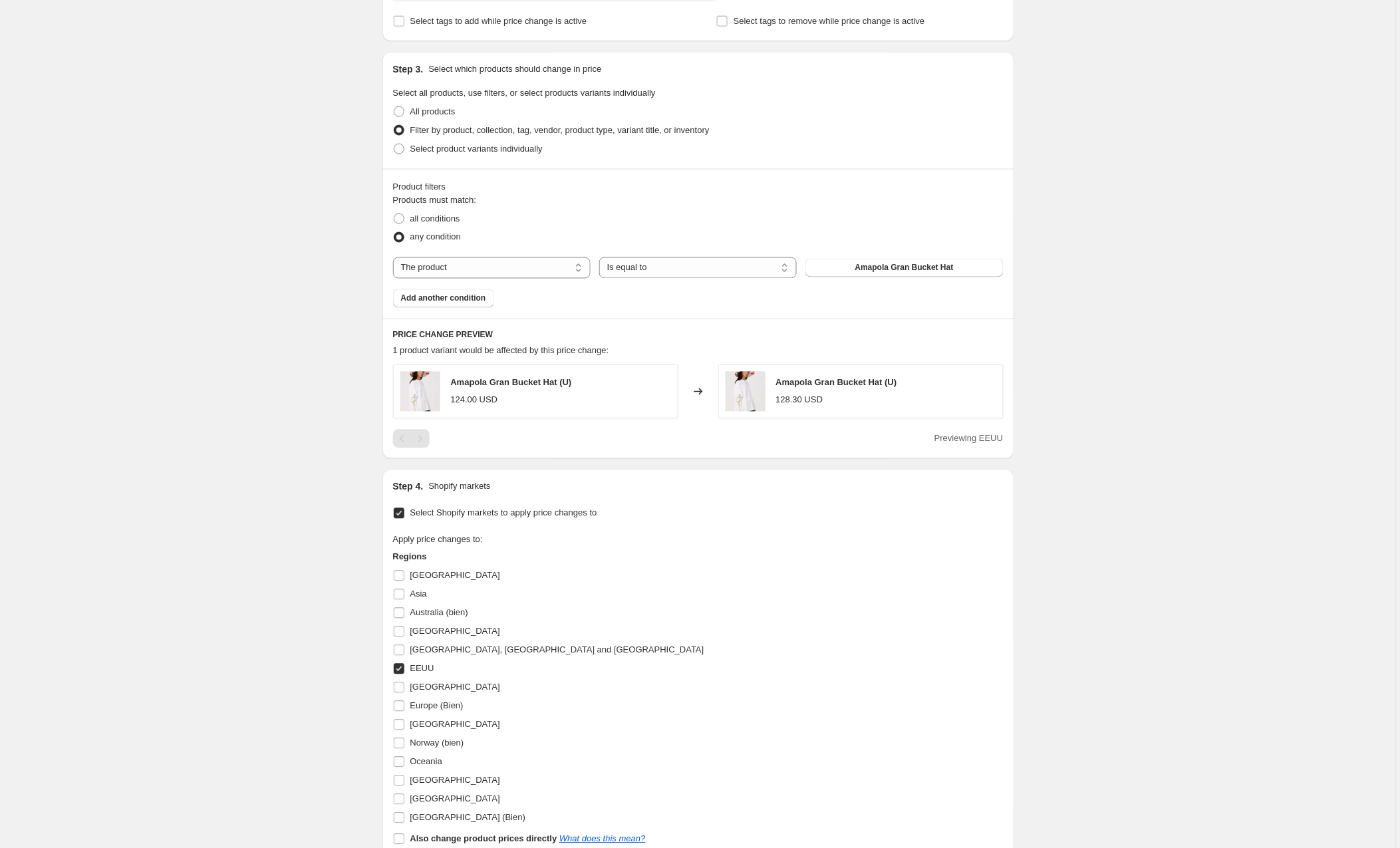
scroll to position [596, 0]
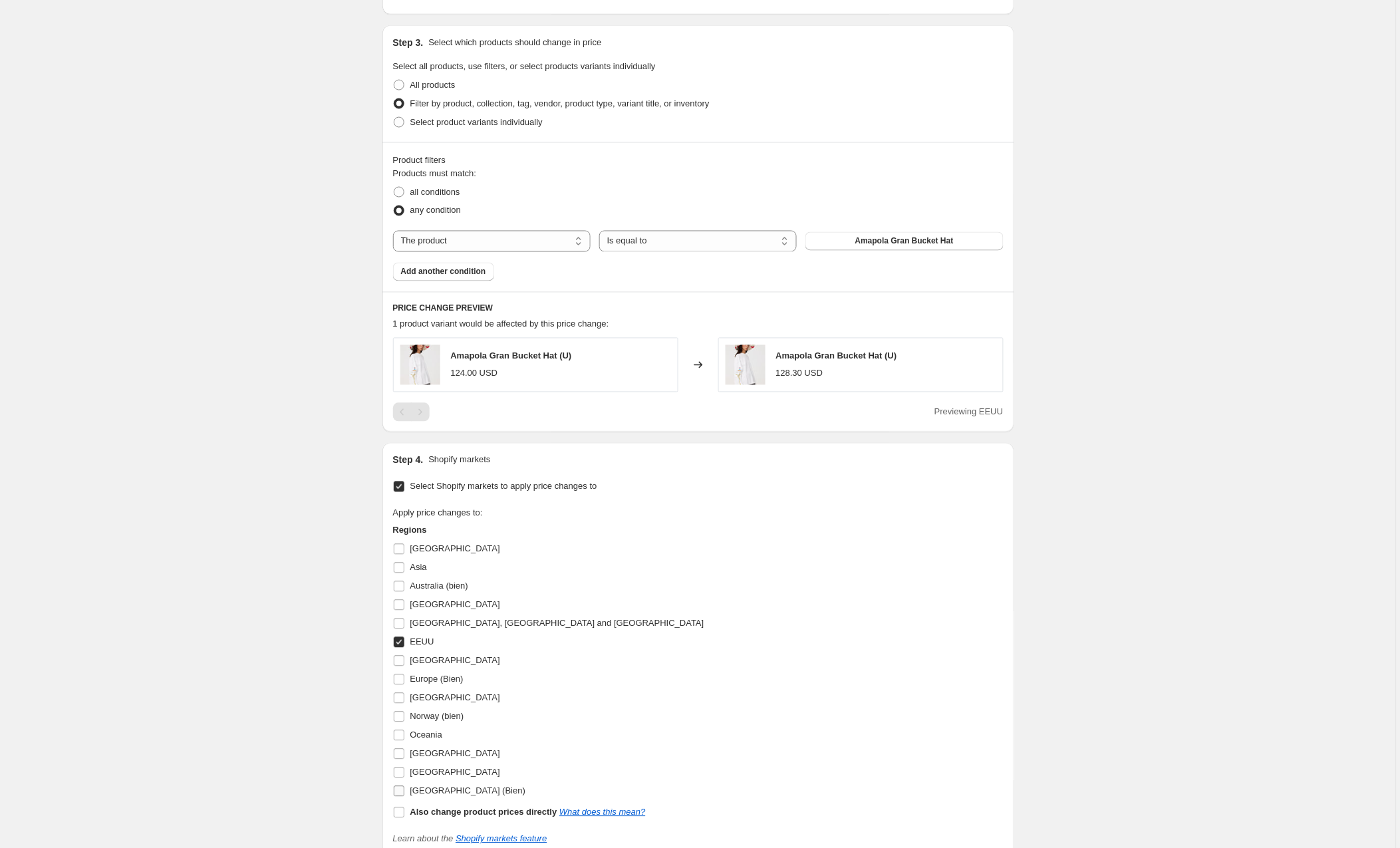
click at [397, 792] on input "[GEOGRAPHIC_DATA] (Bien)" at bounding box center [399, 791] width 11 height 11
checkbox input "true"
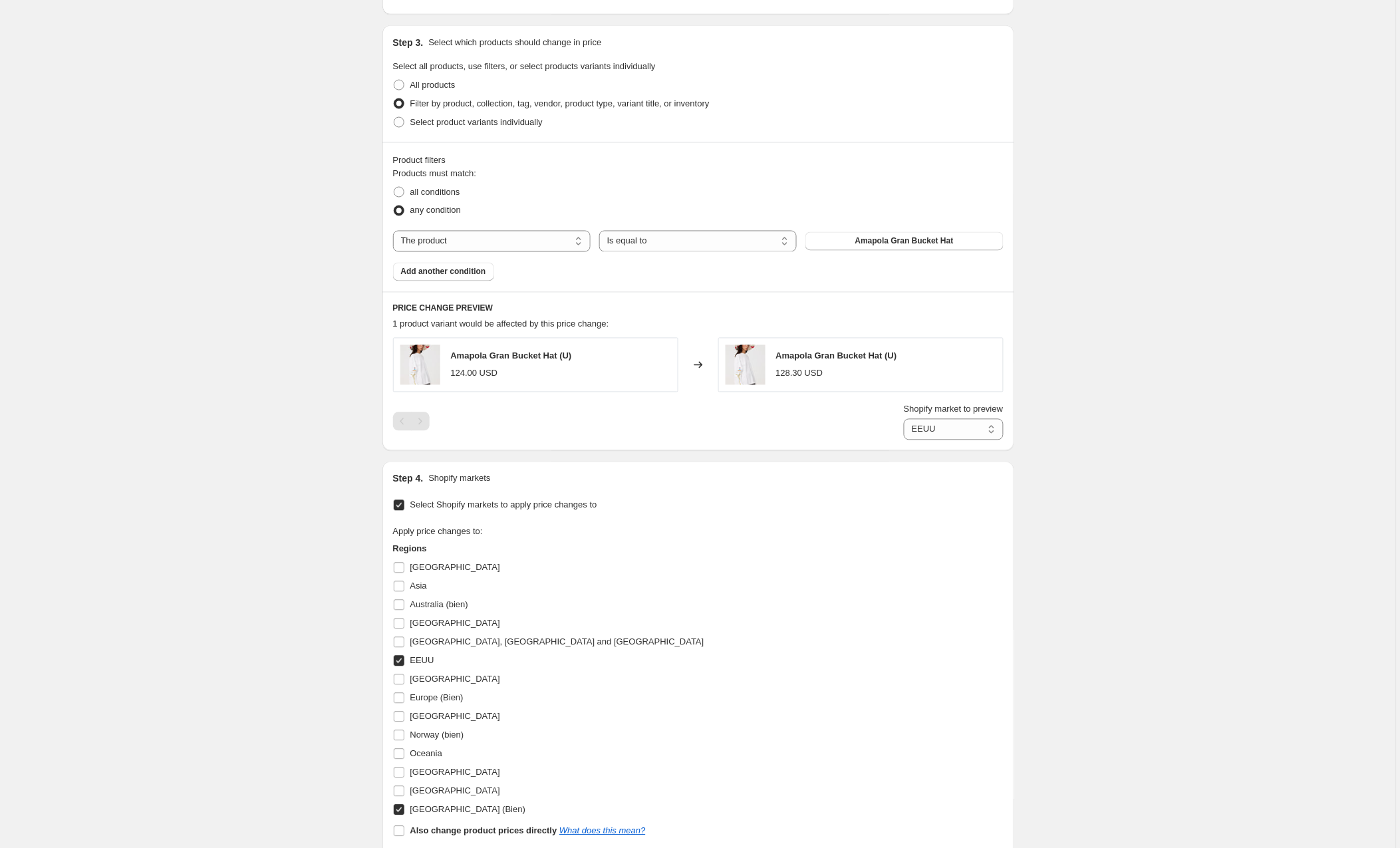
click at [400, 664] on input "EEUU" at bounding box center [399, 660] width 11 height 11
checkbox input "false"
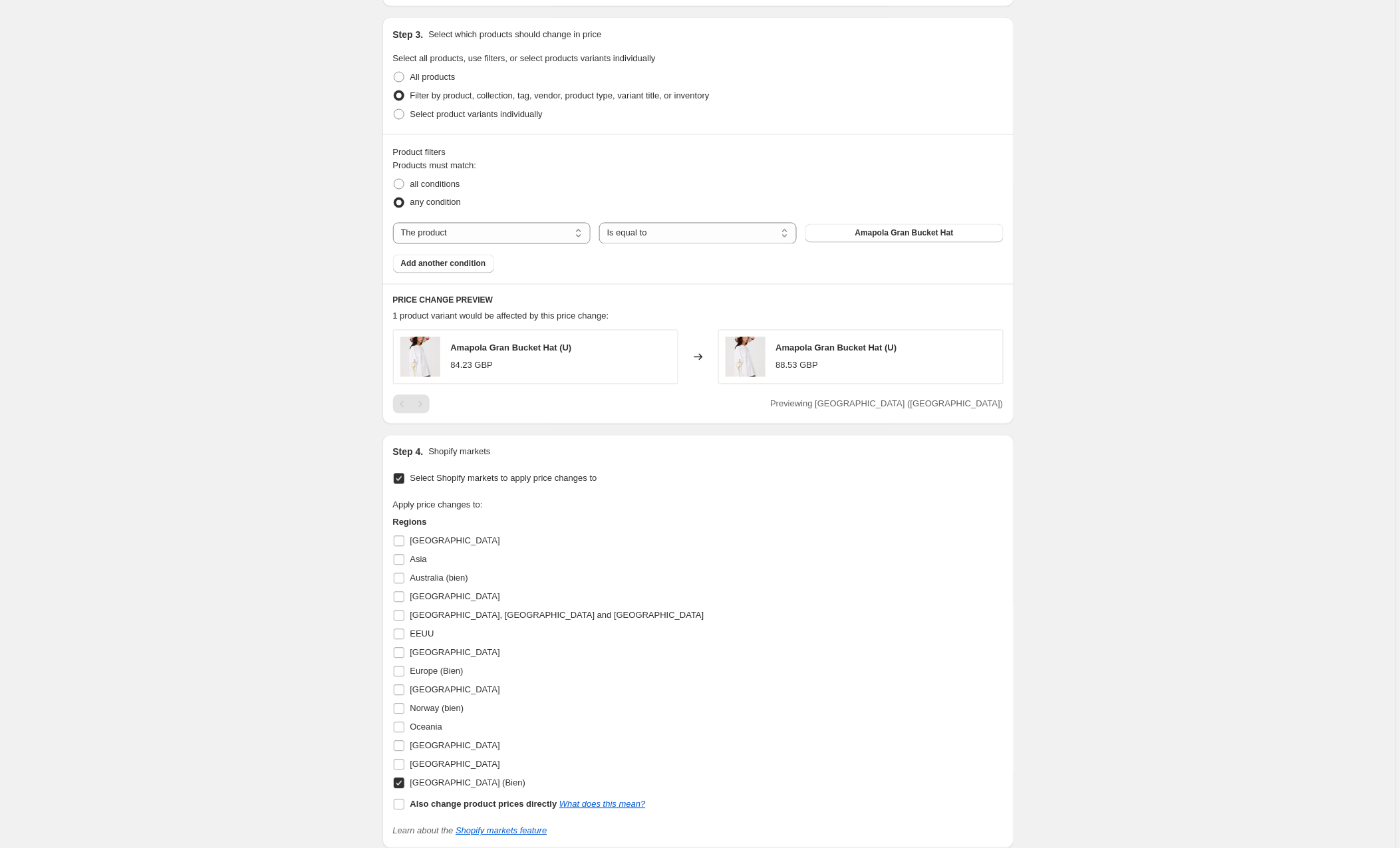
scroll to position [804, 0]
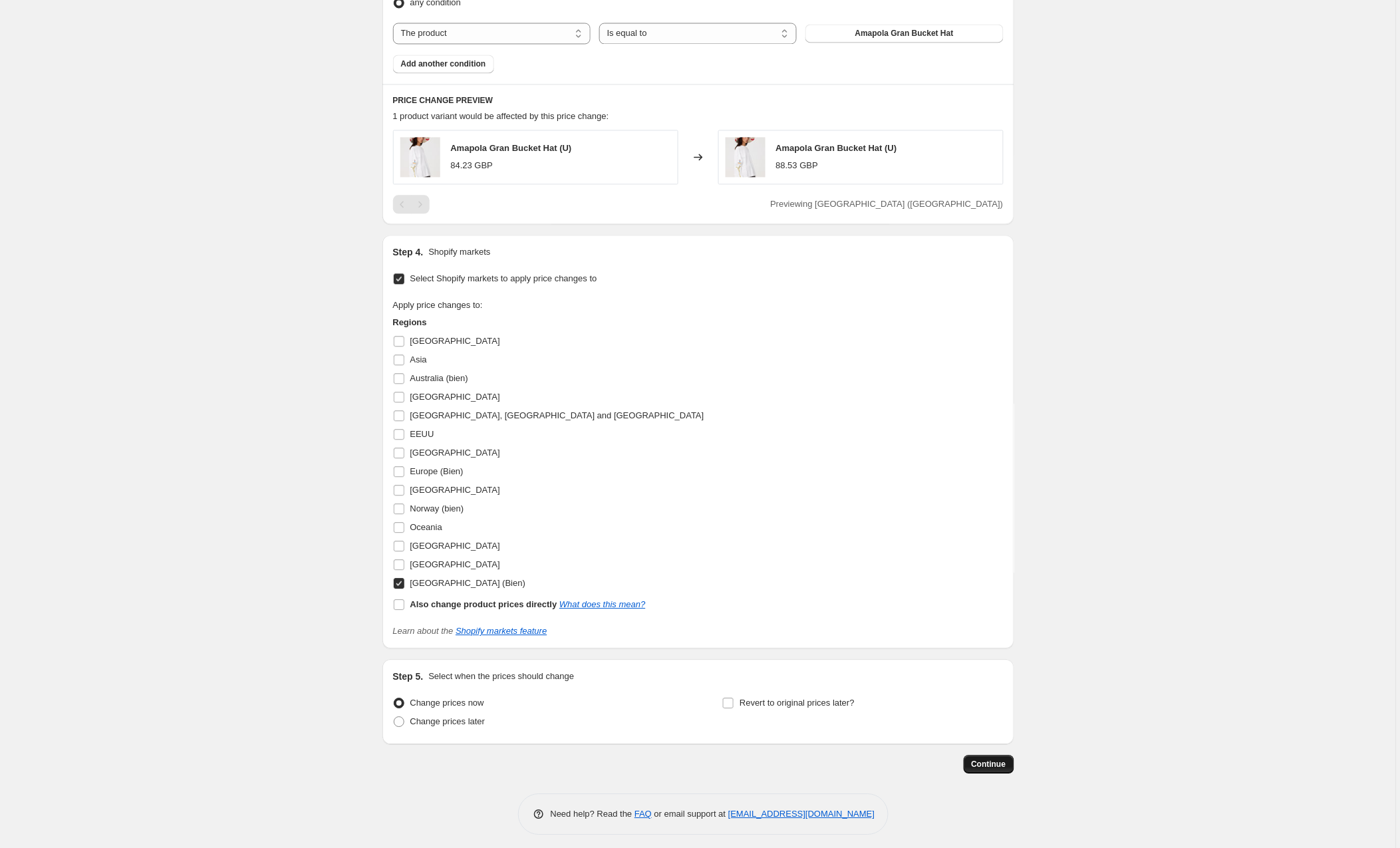
click at [990, 765] on span "Continue" at bounding box center [990, 764] width 35 height 11
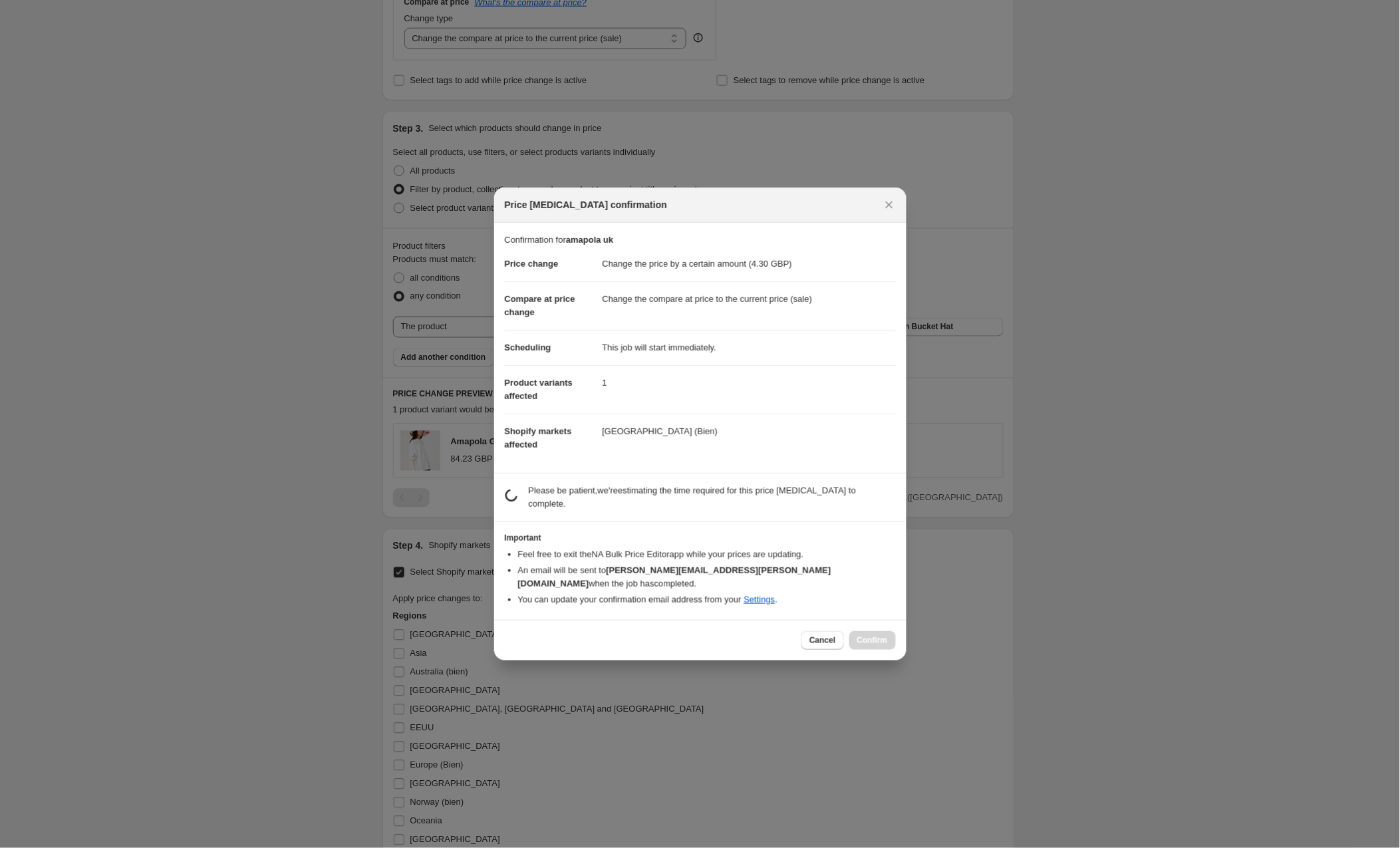
scroll to position [803, 0]
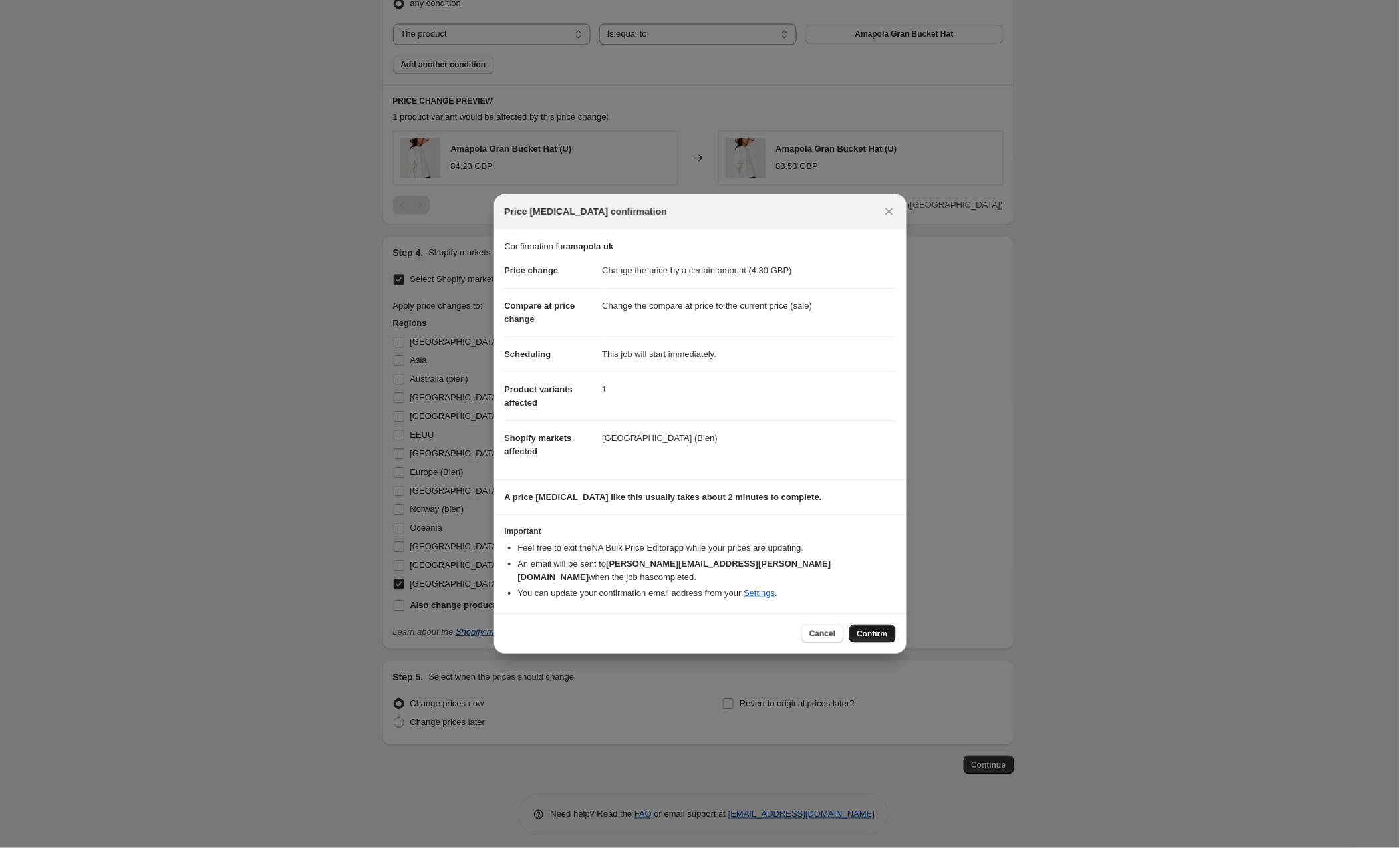
click at [872, 629] on span "Confirm" at bounding box center [872, 634] width 31 height 11
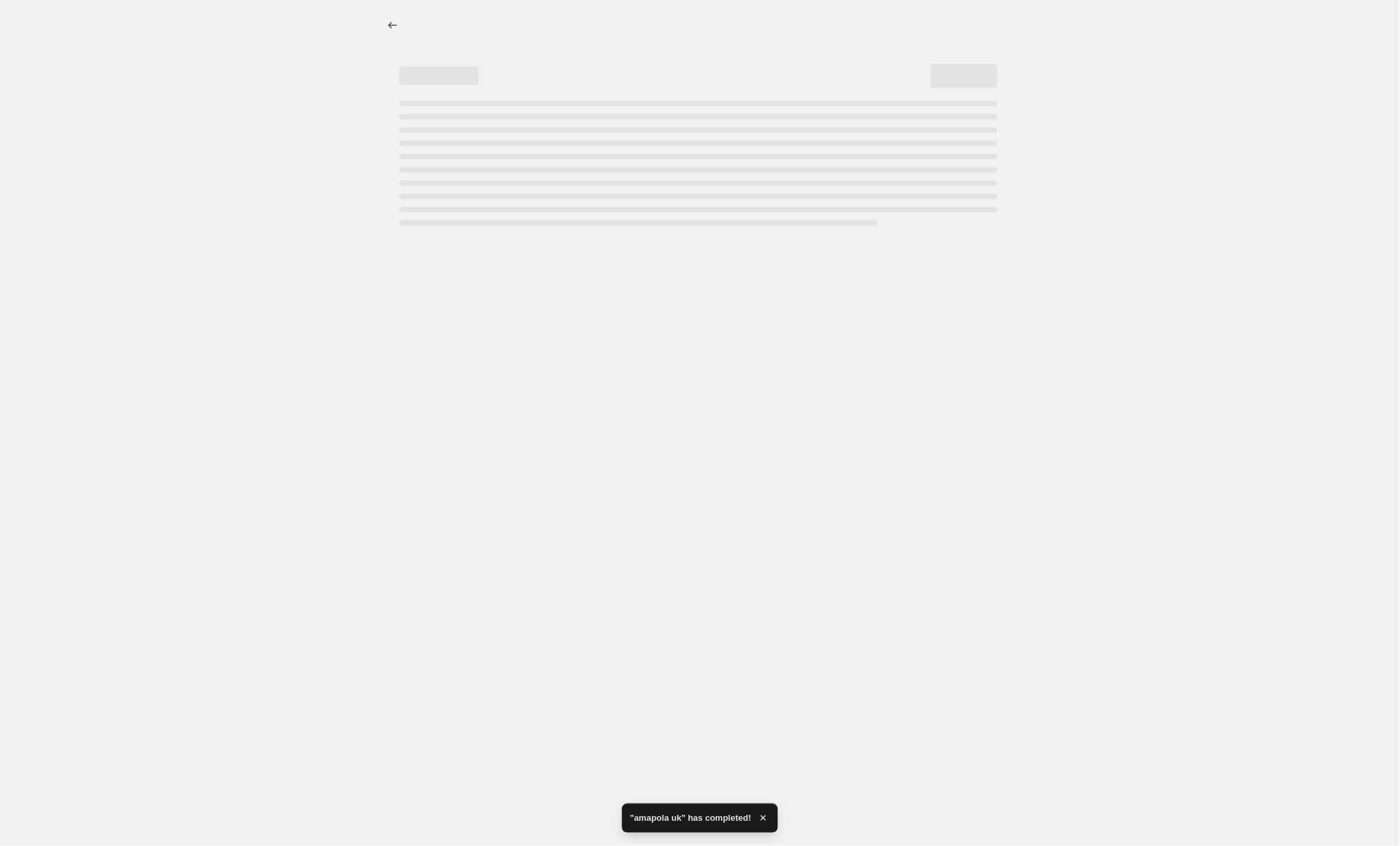
select select "by"
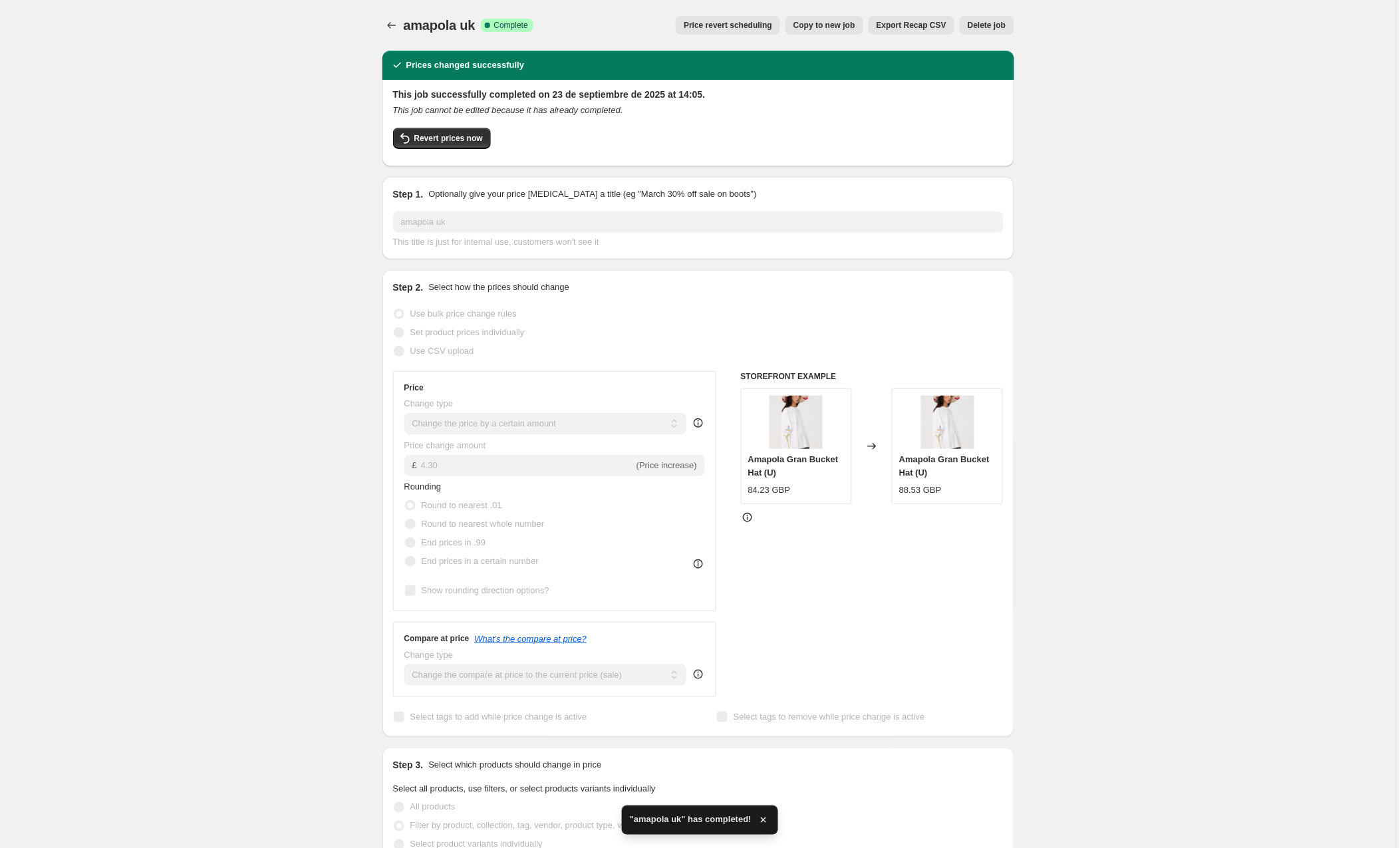
click at [818, 26] on span "Copy to new job" at bounding box center [824, 25] width 61 height 11
select select "by"
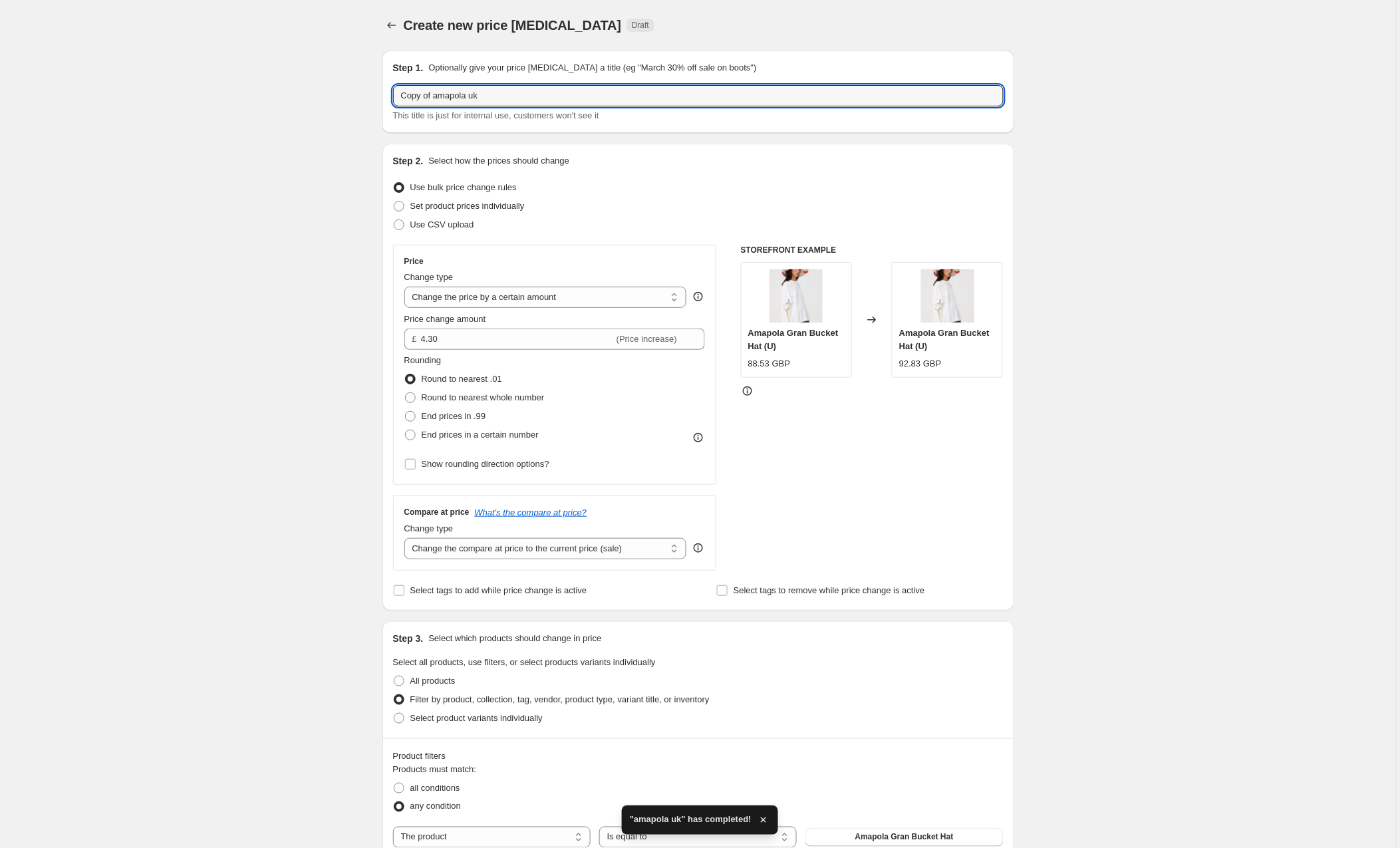
drag, startPoint x: 439, startPoint y: 99, endPoint x: 361, endPoint y: 92, distance: 78.3
click at [361, 92] on div "Create new price [MEDICAL_DATA]. This page is ready Create new price [MEDICAL_D…" at bounding box center [698, 829] width 1397 height 1659
click at [472, 94] on input "amapola uk" at bounding box center [698, 96] width 611 height 22
type input "amapola aus"
click at [626, 209] on div "Set product prices individually" at bounding box center [698, 206] width 611 height 18
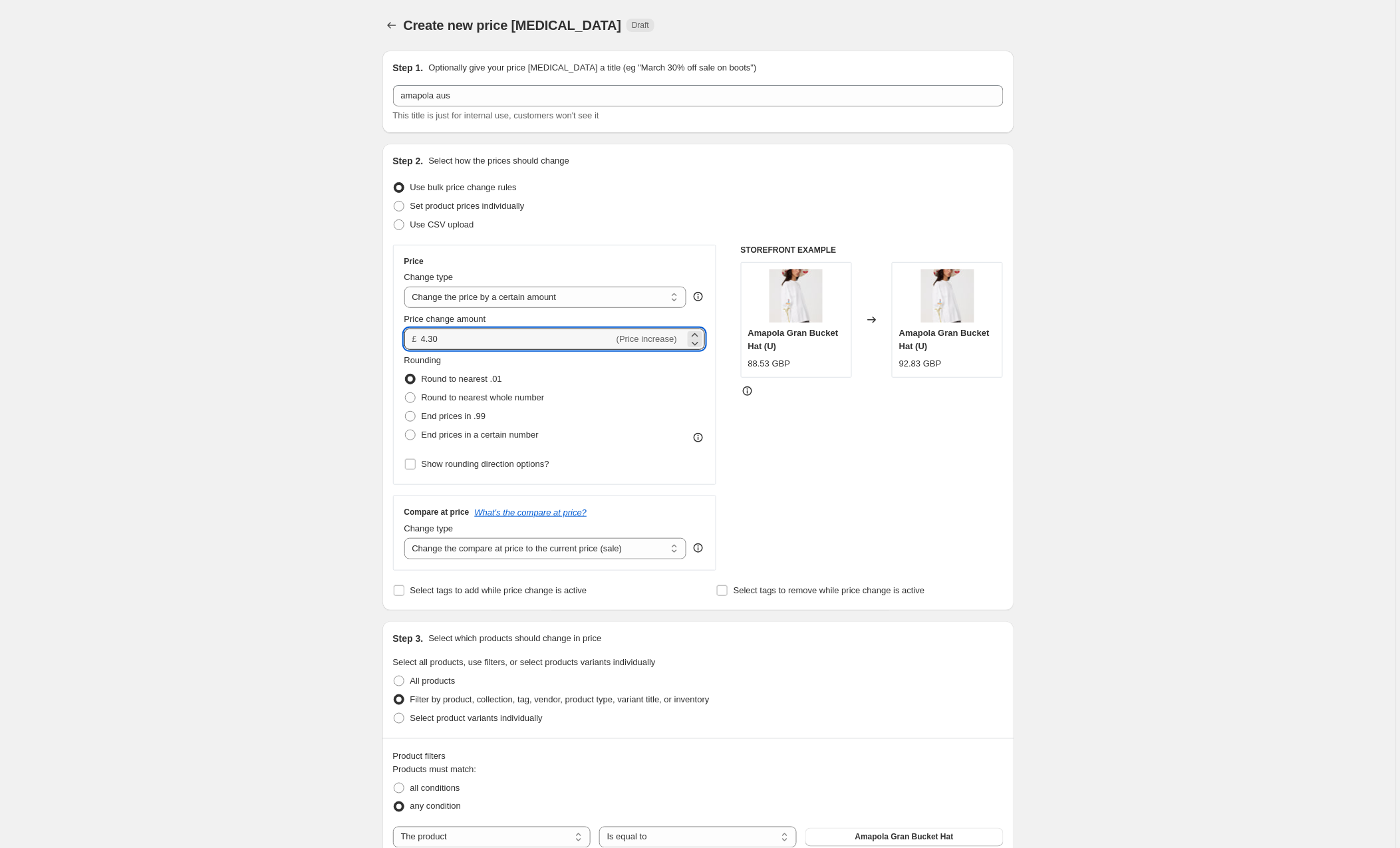
drag, startPoint x: 454, startPoint y: 342, endPoint x: 362, endPoint y: 337, distance: 92.1
click at [362, 337] on div "Create new price [MEDICAL_DATA]. This page is ready Create new price [MEDICAL_D…" at bounding box center [698, 829] width 1397 height 1659
type input "18.00"
click at [258, 359] on div "Create new price [MEDICAL_DATA]. This page is ready Create new price [MEDICAL_D…" at bounding box center [698, 829] width 1397 height 1659
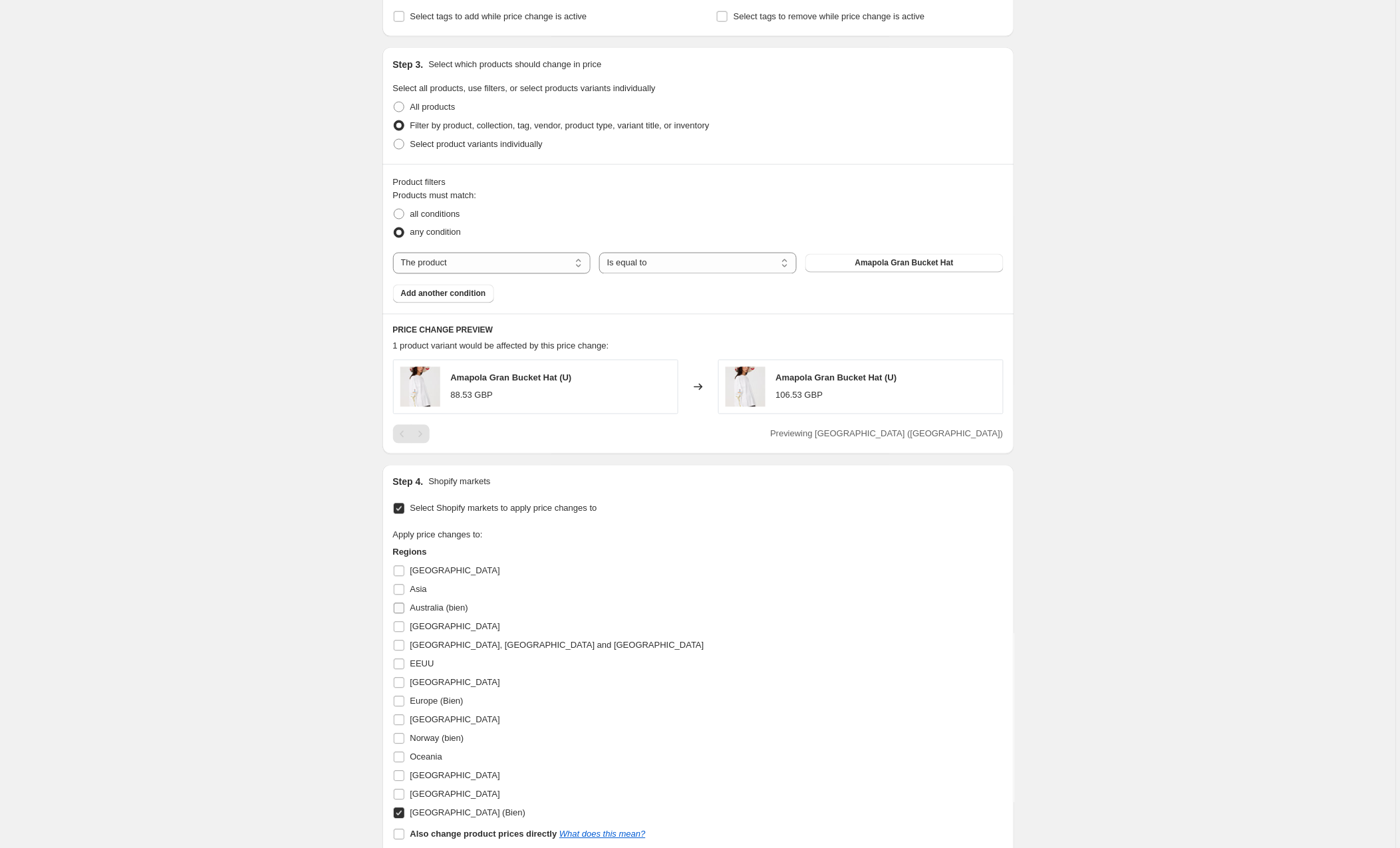
click at [402, 609] on input "Australia (bien)" at bounding box center [399, 608] width 11 height 11
checkbox input "true"
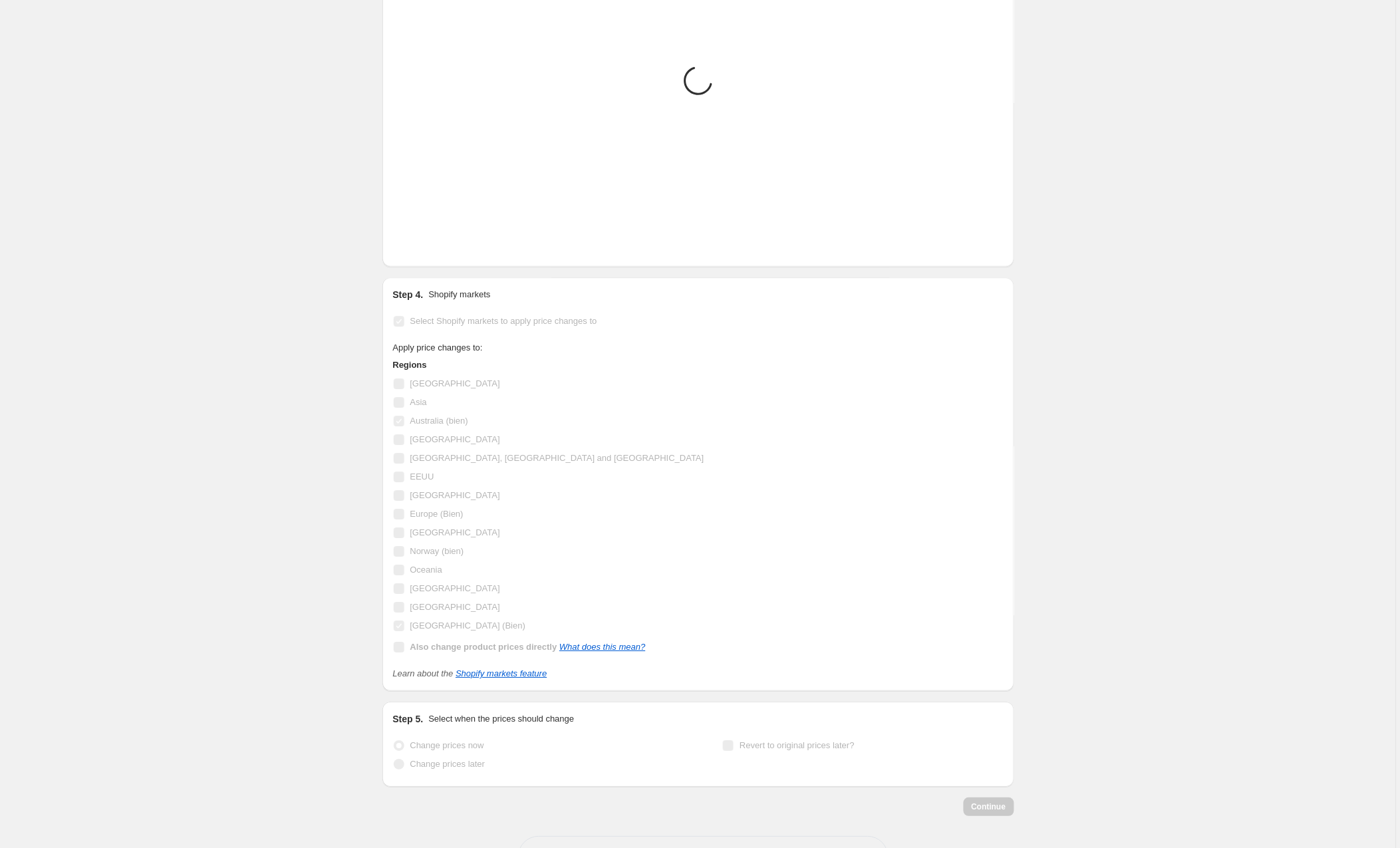
scroll to position [832, 0]
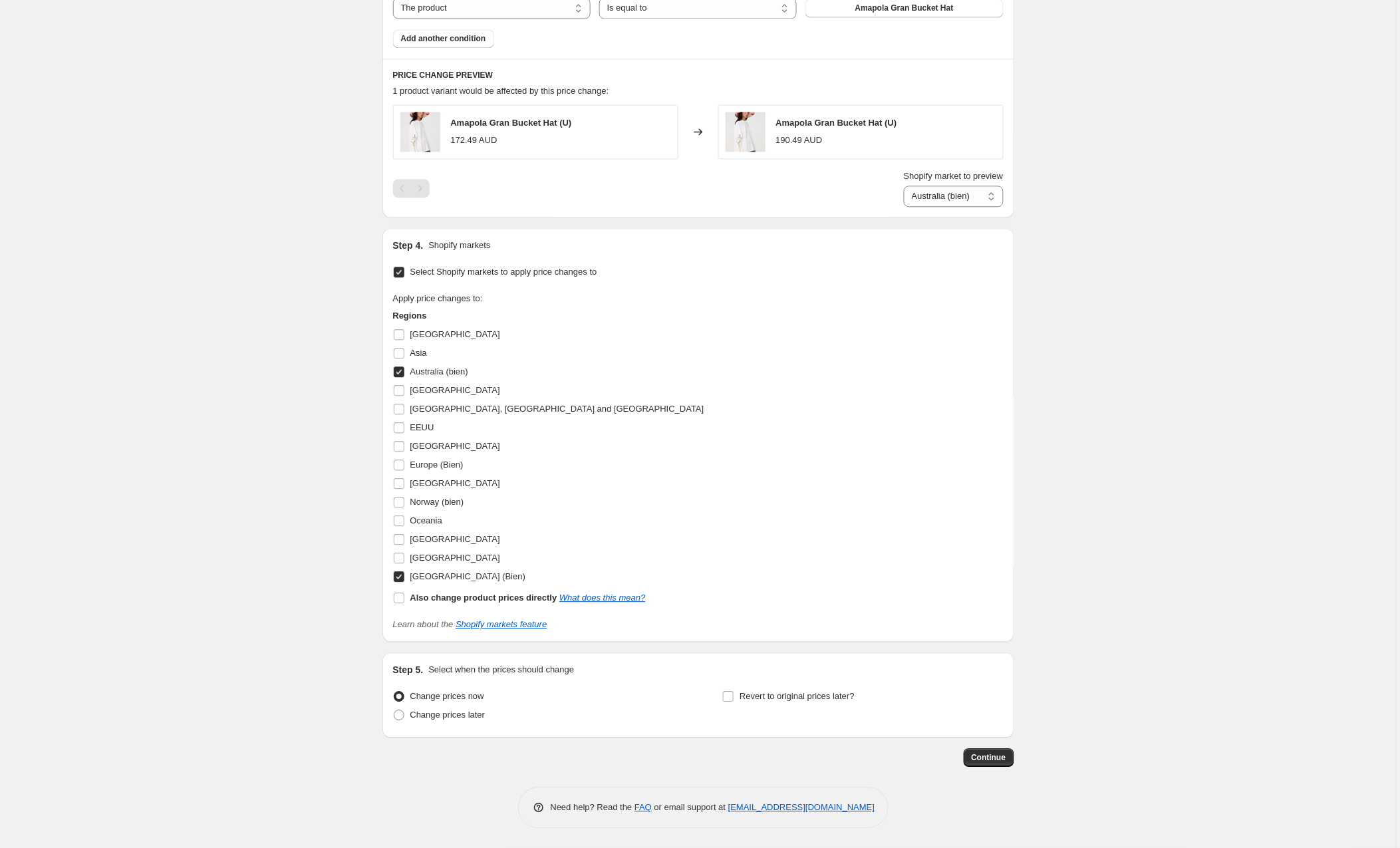
click at [397, 576] on input "[GEOGRAPHIC_DATA] (Bien)" at bounding box center [399, 576] width 11 height 11
checkbox input "false"
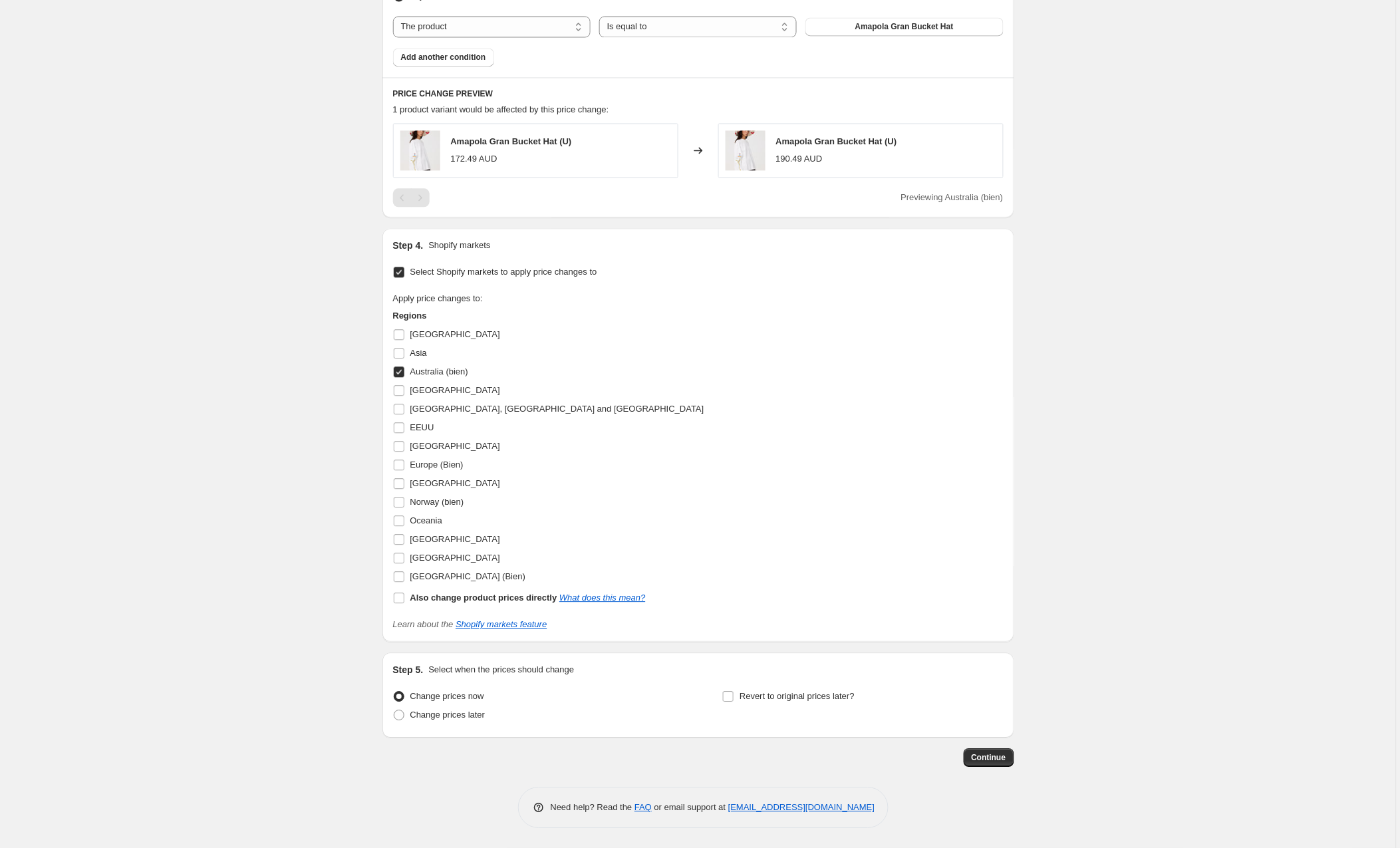
scroll to position [815, 0]
click at [984, 757] on span "Continue" at bounding box center [990, 757] width 35 height 11
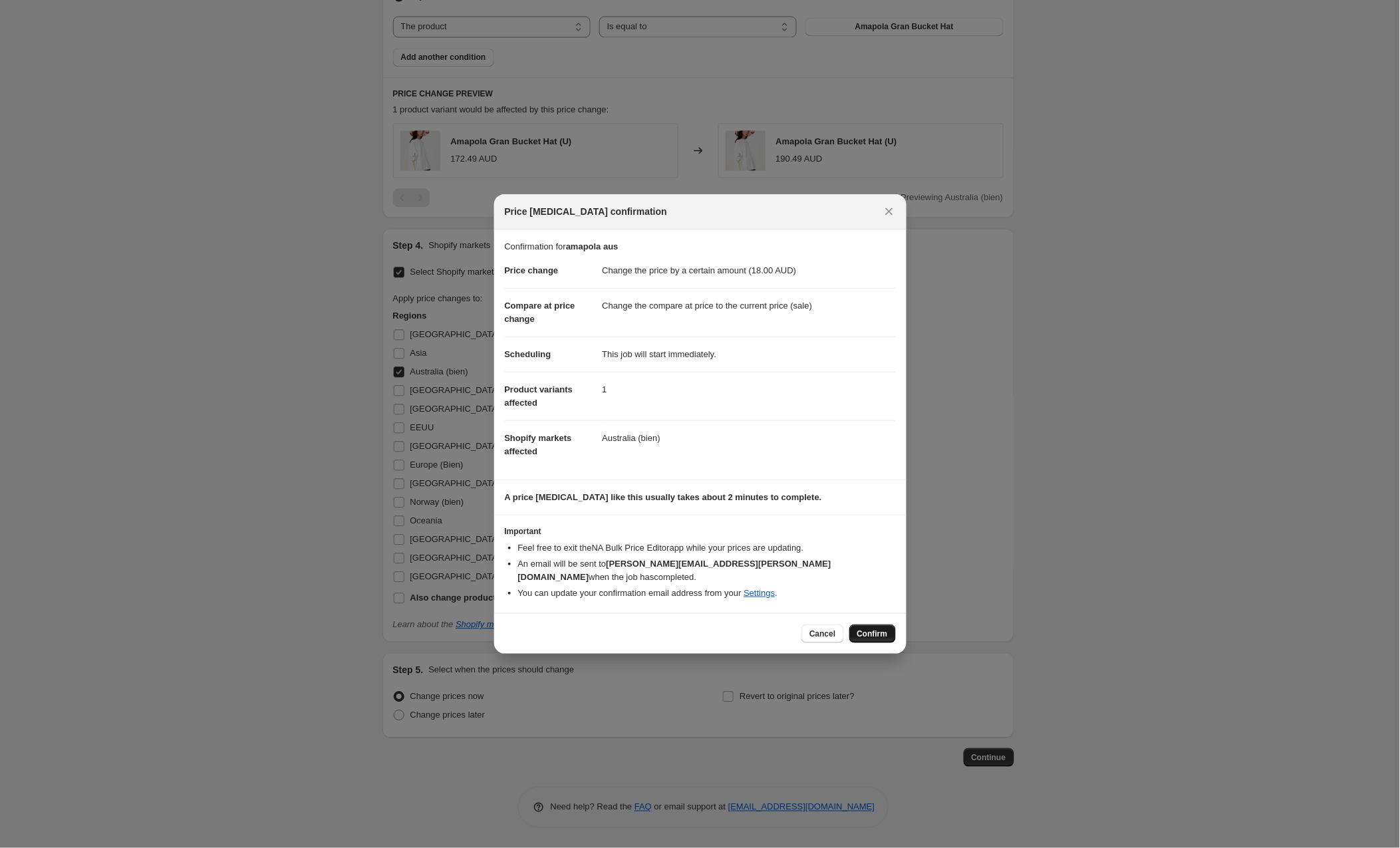
click at [862, 629] on span "Confirm" at bounding box center [872, 634] width 31 height 11
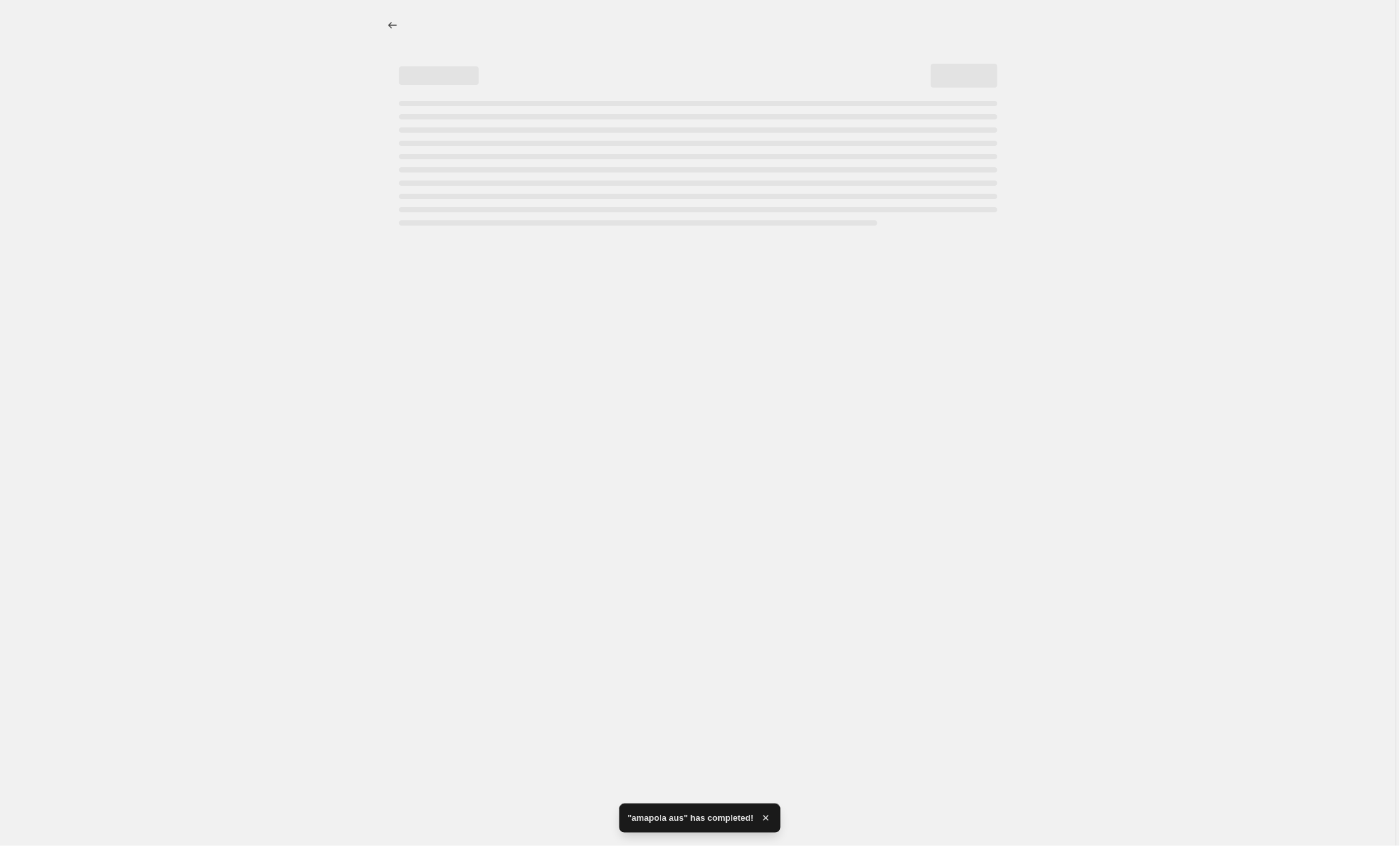
select select "by"
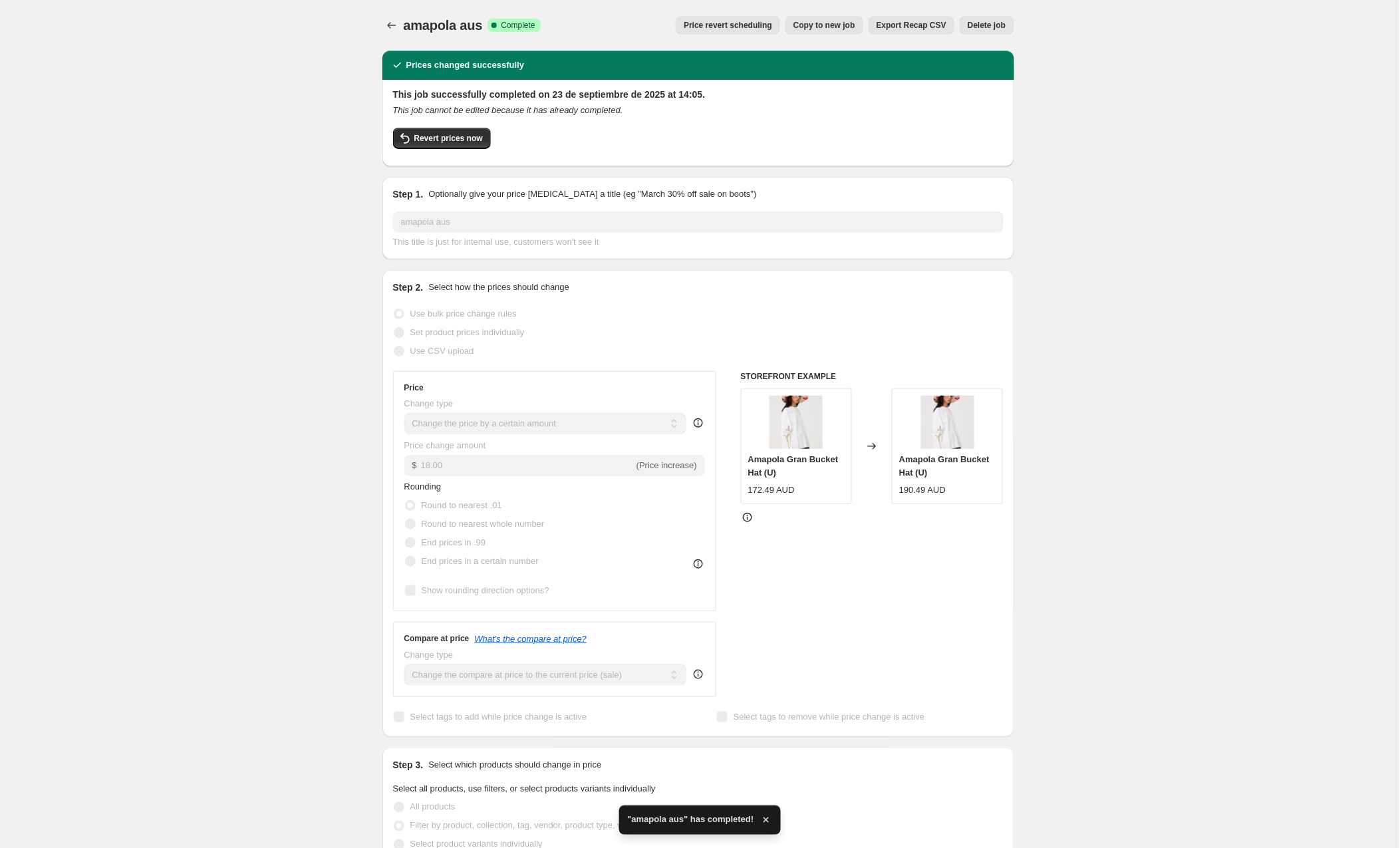
click at [813, 26] on span "Copy to new job" at bounding box center [824, 25] width 61 height 11
select select "by"
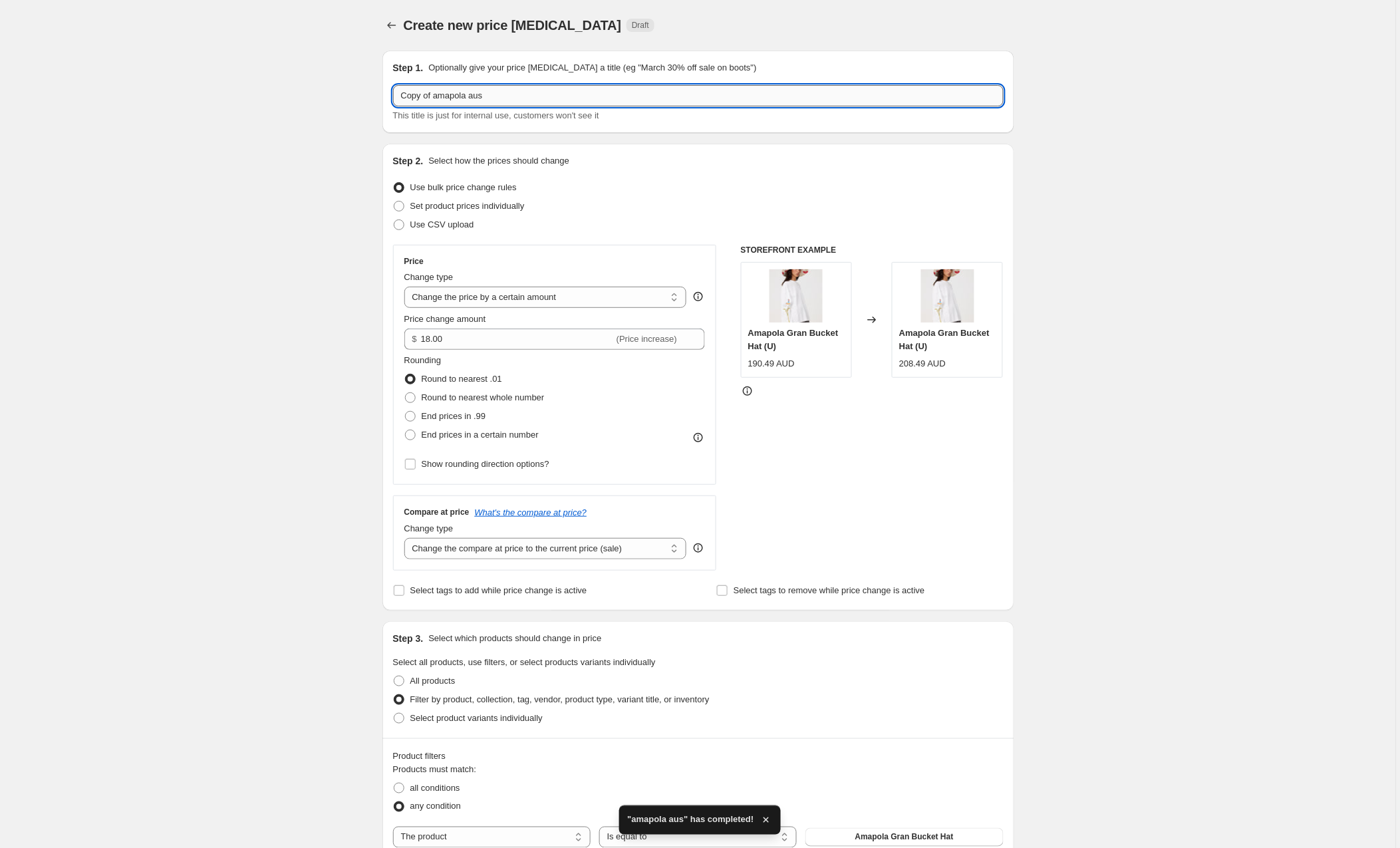
click at [523, 96] on input "Copy of amapola aus" at bounding box center [698, 96] width 611 height 22
drag, startPoint x: 439, startPoint y: 96, endPoint x: 327, endPoint y: 99, distance: 112.0
click at [327, 99] on div "Create new price [MEDICAL_DATA]. This page is ready Create new price [MEDICAL_D…" at bounding box center [698, 829] width 1397 height 1659
type input "[PERSON_NAME] mundo"
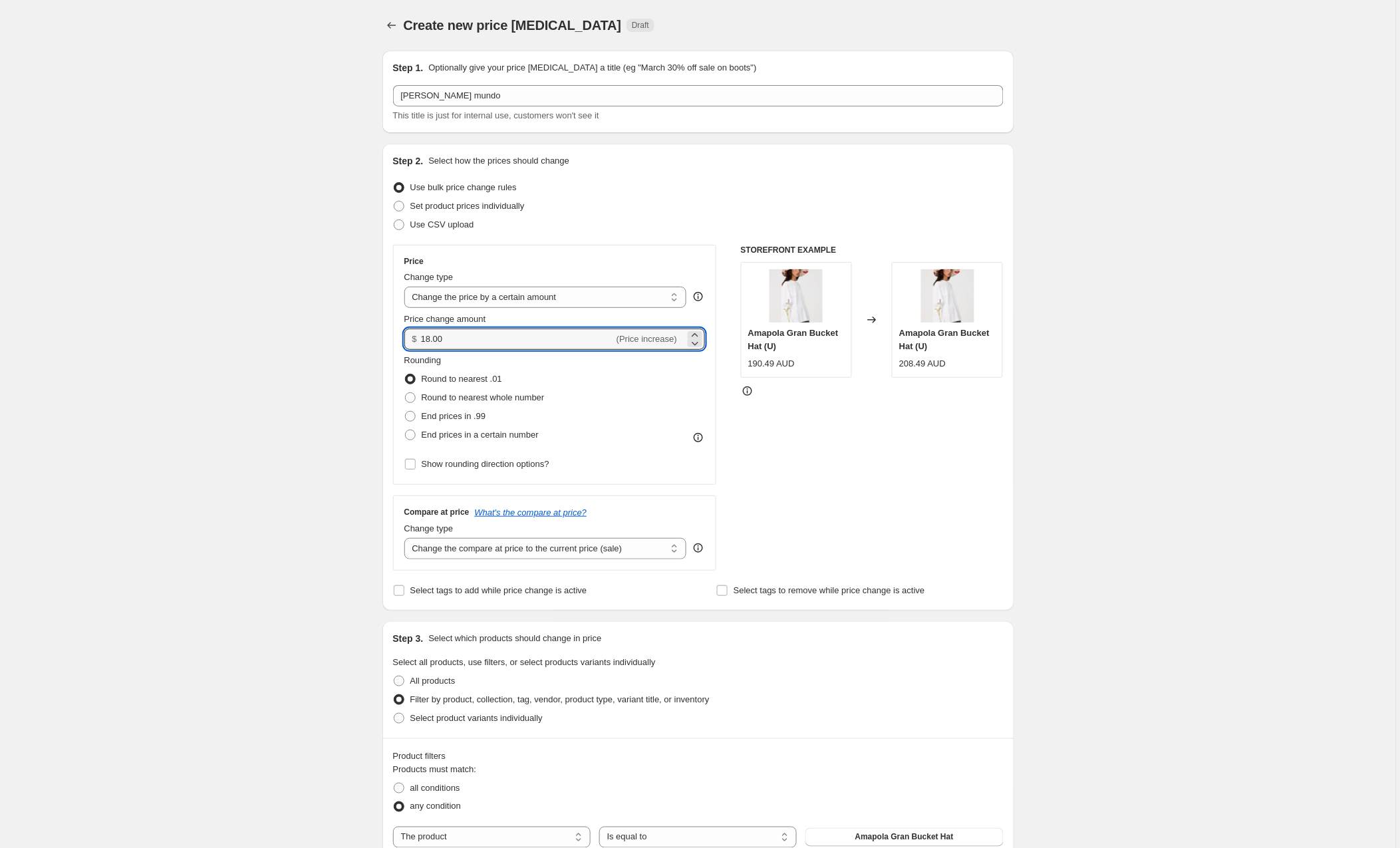
drag, startPoint x: 459, startPoint y: 336, endPoint x: 371, endPoint y: 334, distance: 88.0
click at [371, 334] on div "Create new price [MEDICAL_DATA]. This page is ready Create new price [MEDICAL_D…" at bounding box center [698, 829] width 664 height 1659
type input "10.00"
click at [311, 360] on div "Create new price [MEDICAL_DATA]. This page is ready Create new price [MEDICAL_D…" at bounding box center [698, 829] width 1397 height 1659
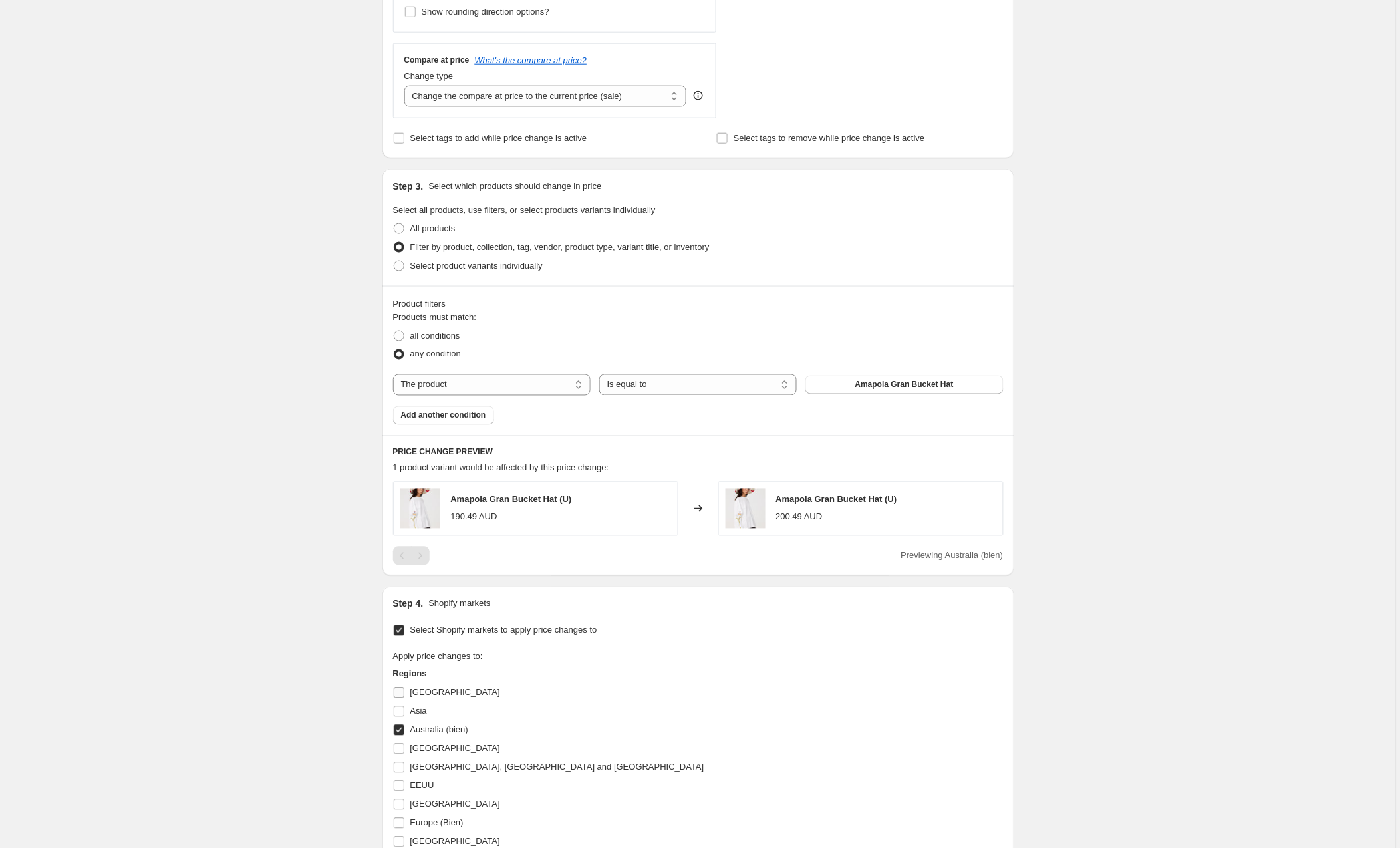
scroll to position [729, 0]
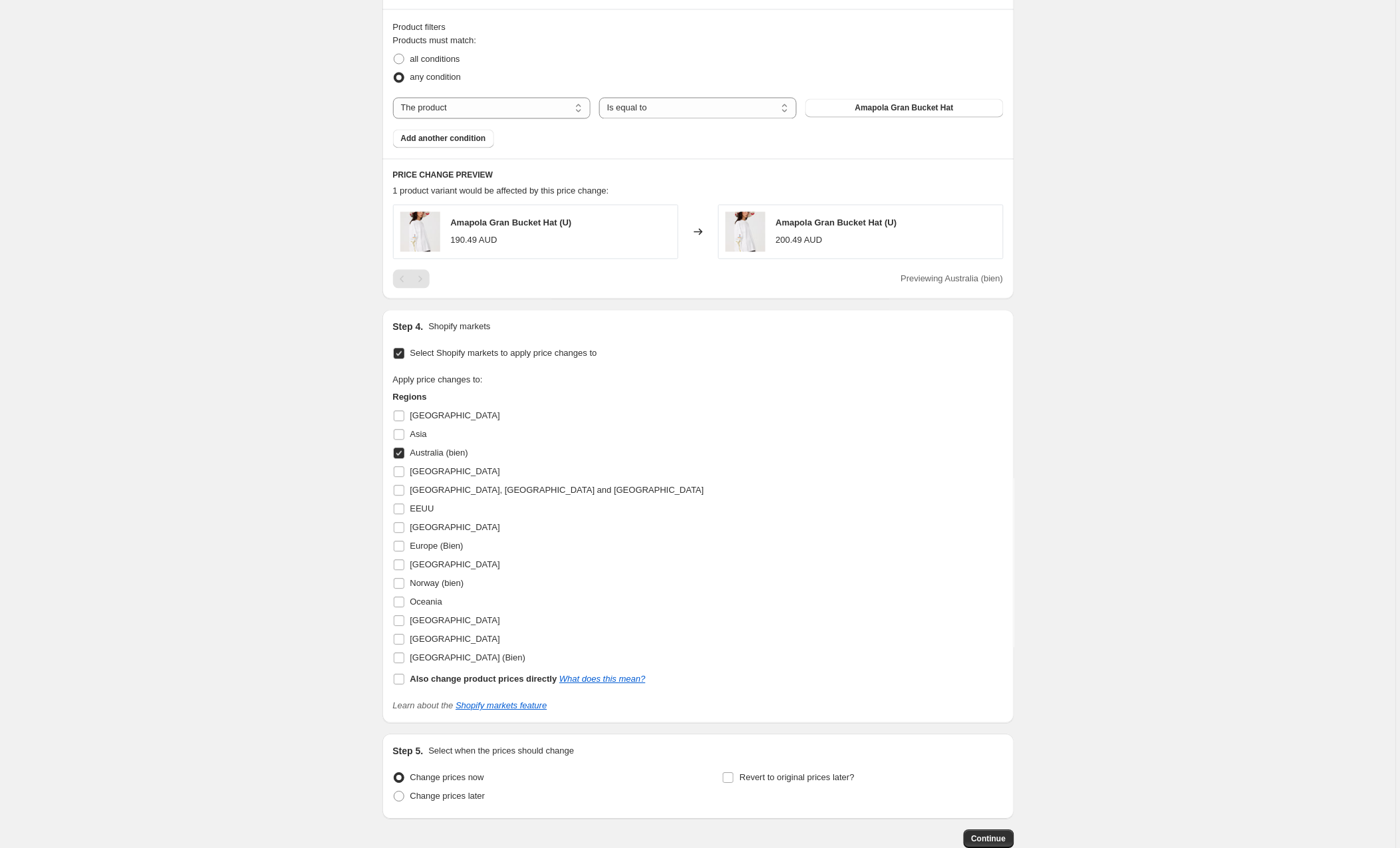
click at [400, 457] on input "Australia (bien)" at bounding box center [399, 453] width 11 height 11
checkbox input "false"
click at [396, 418] on input "[GEOGRAPHIC_DATA]" at bounding box center [399, 416] width 11 height 11
checkbox input "true"
click at [404, 439] on input "Asia" at bounding box center [399, 434] width 11 height 11
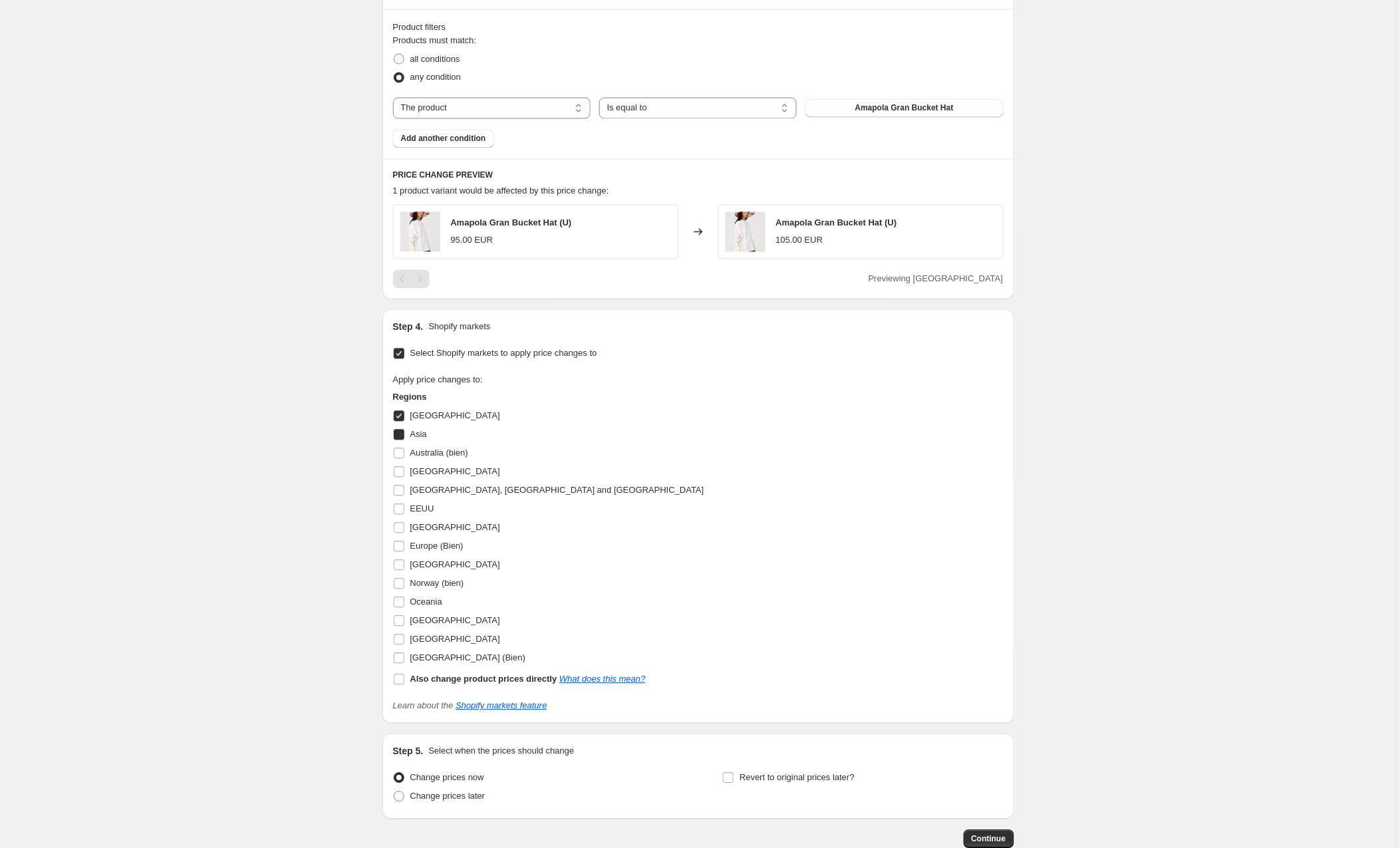
checkbox input "true"
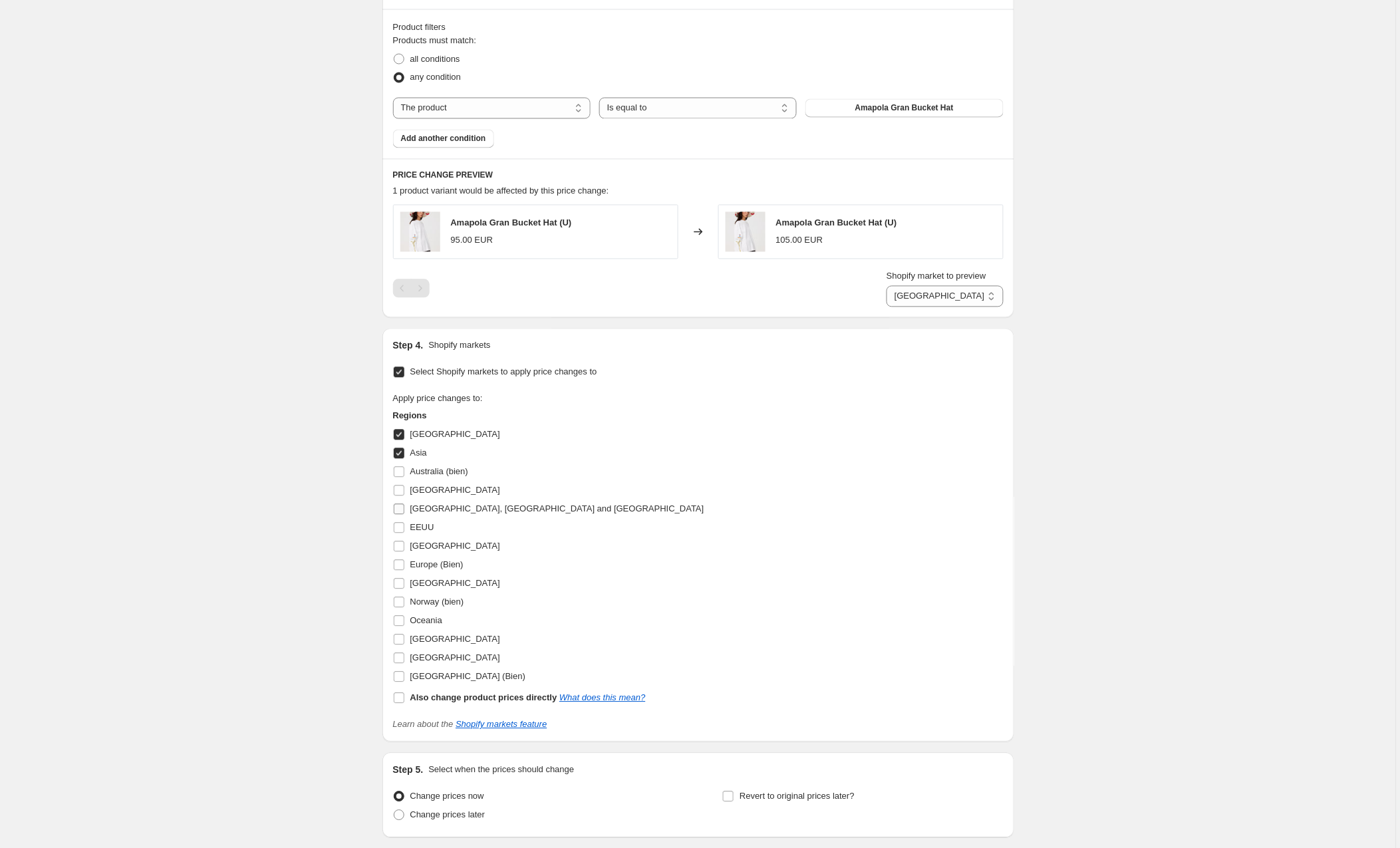
drag, startPoint x: 402, startPoint y: 488, endPoint x: 405, endPoint y: 505, distance: 17.3
click at [402, 489] on input "[GEOGRAPHIC_DATA]" at bounding box center [399, 491] width 11 height 11
checkbox input "true"
click at [400, 508] on input "[GEOGRAPHIC_DATA], [GEOGRAPHIC_DATA] and [GEOGRAPHIC_DATA]" at bounding box center [399, 509] width 11 height 11
checkbox input "true"
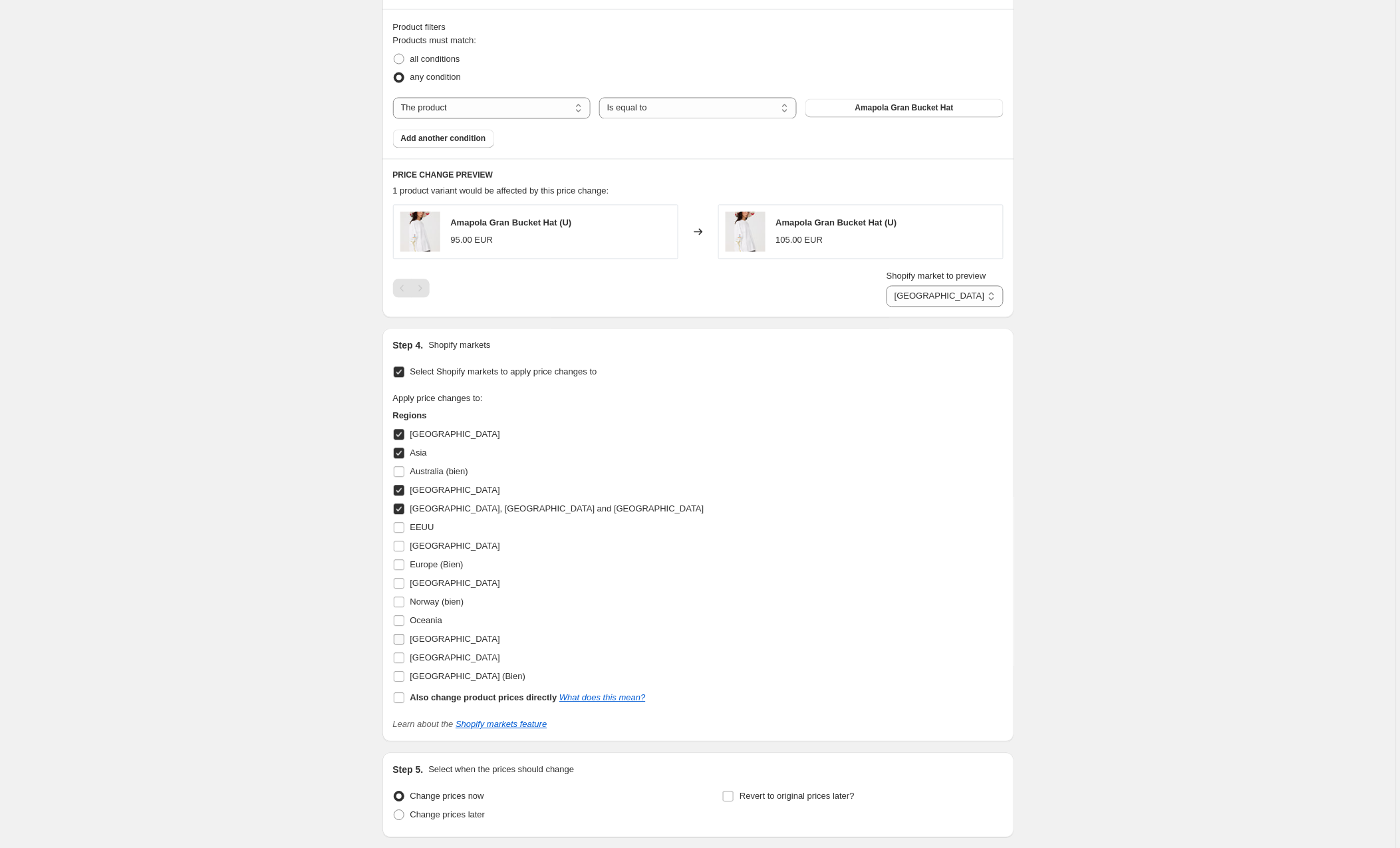
drag, startPoint x: 402, startPoint y: 624, endPoint x: 407, endPoint y: 644, distance: 20.6
click at [402, 625] on input "Oceania" at bounding box center [399, 620] width 11 height 11
checkbox input "true"
click at [400, 659] on input "[GEOGRAPHIC_DATA]" at bounding box center [399, 658] width 11 height 11
checkbox input "true"
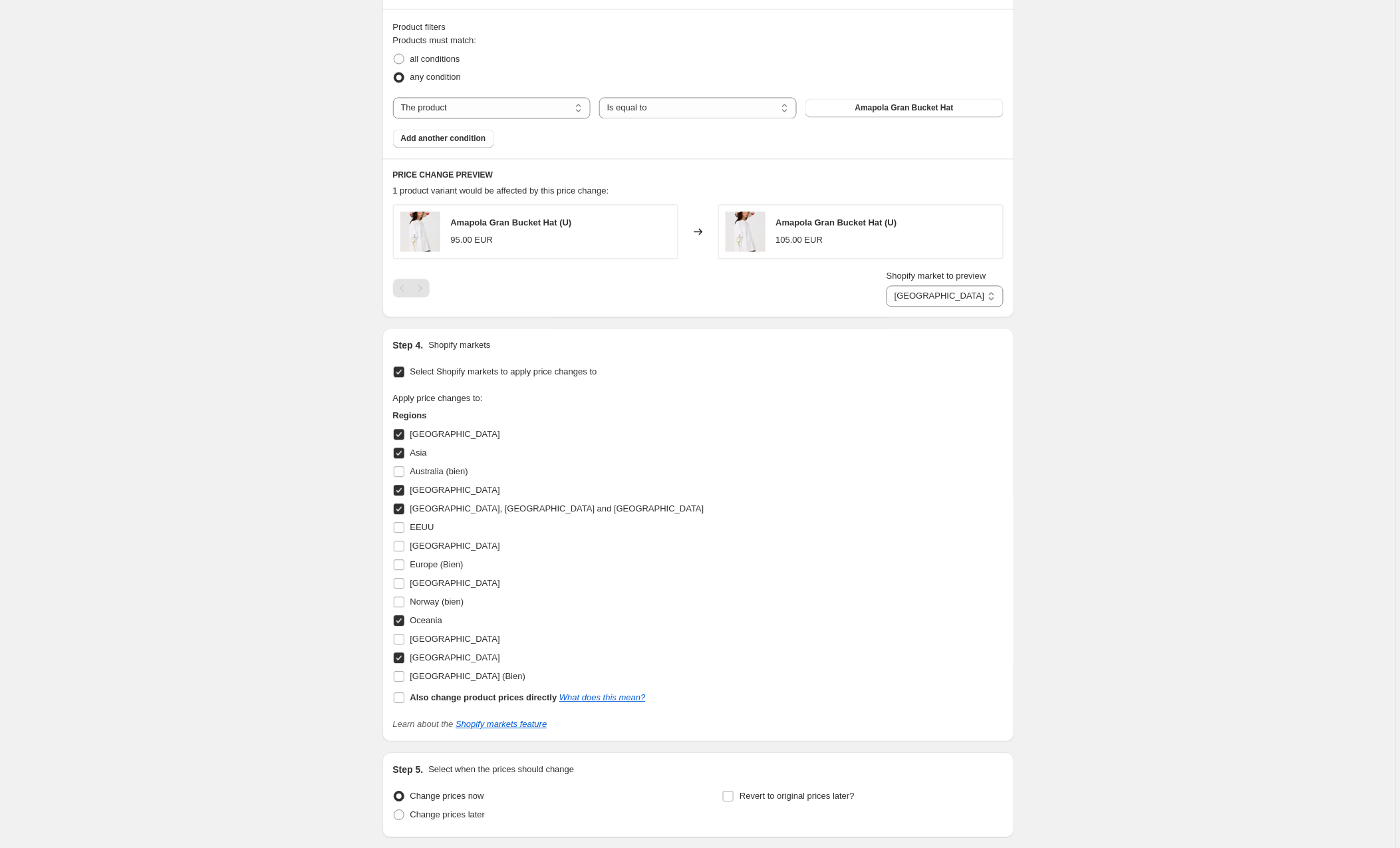
click at [765, 550] on div "Apply price changes to: Regions [GEOGRAPHIC_DATA] [GEOGRAPHIC_DATA] [GEOGRAPHIC…" at bounding box center [698, 550] width 611 height 316
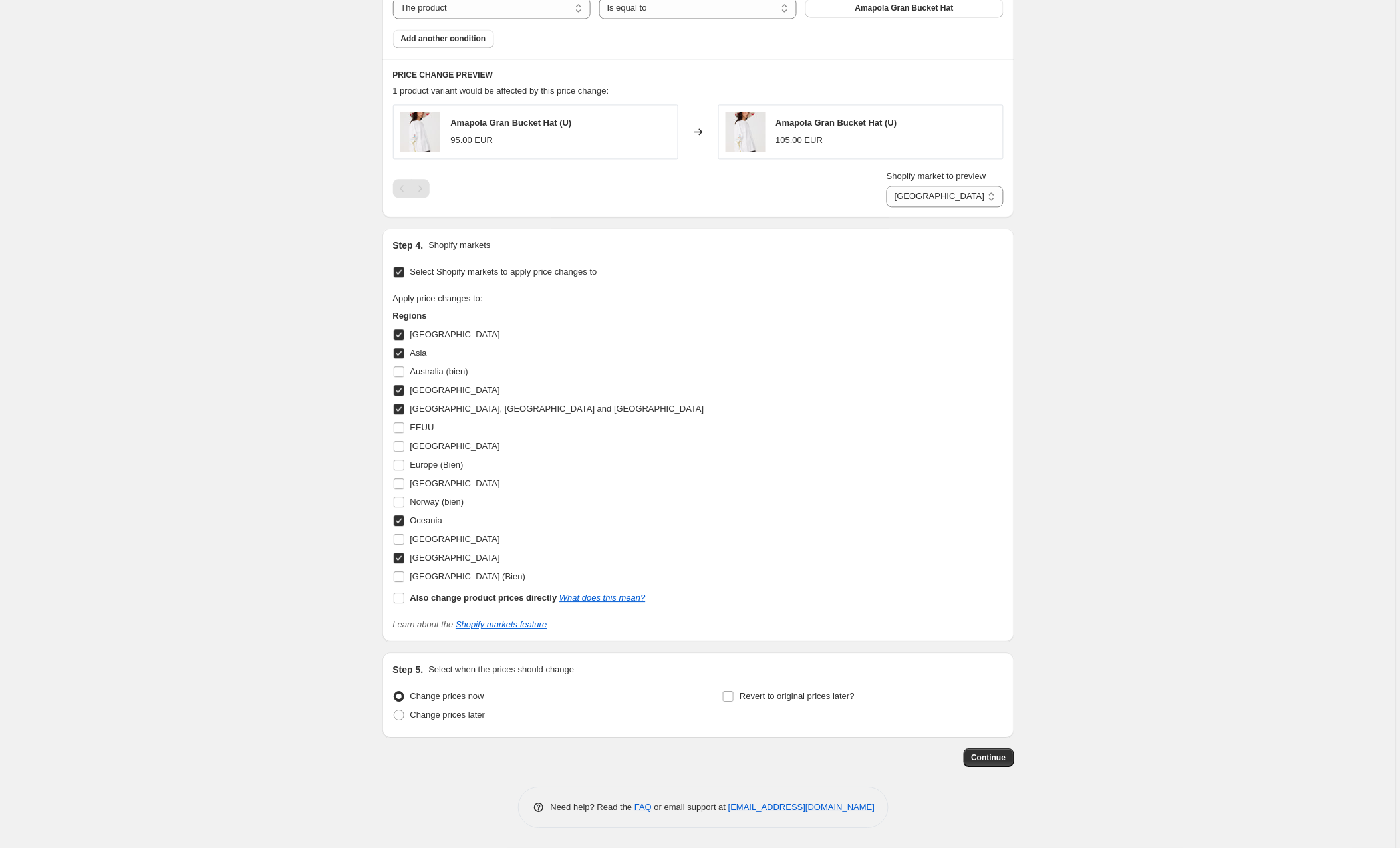
scroll to position [832, 0]
click at [991, 762] on button "Continue" at bounding box center [989, 757] width 51 height 18
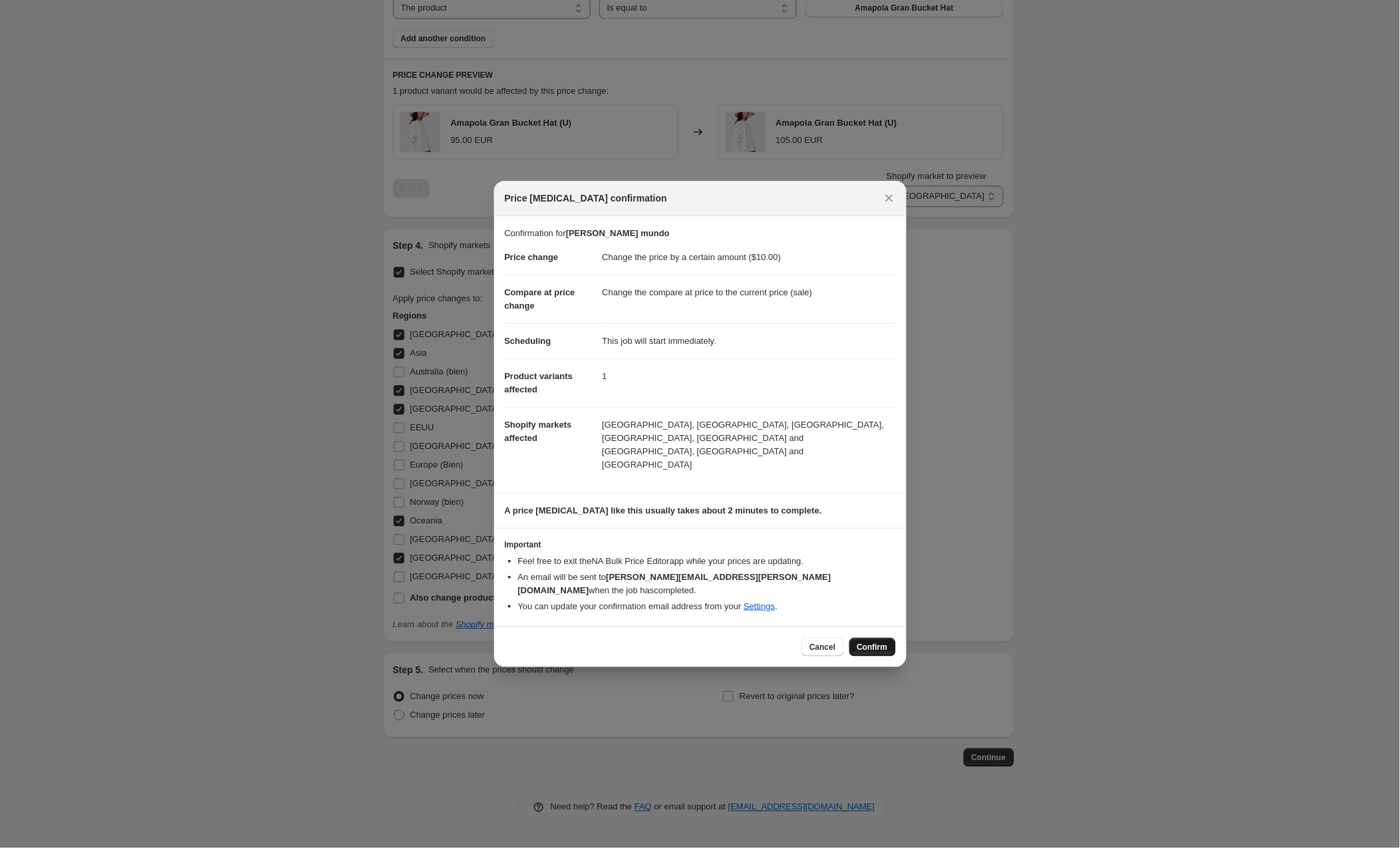
click at [872, 642] on span "Confirm" at bounding box center [872, 647] width 31 height 11
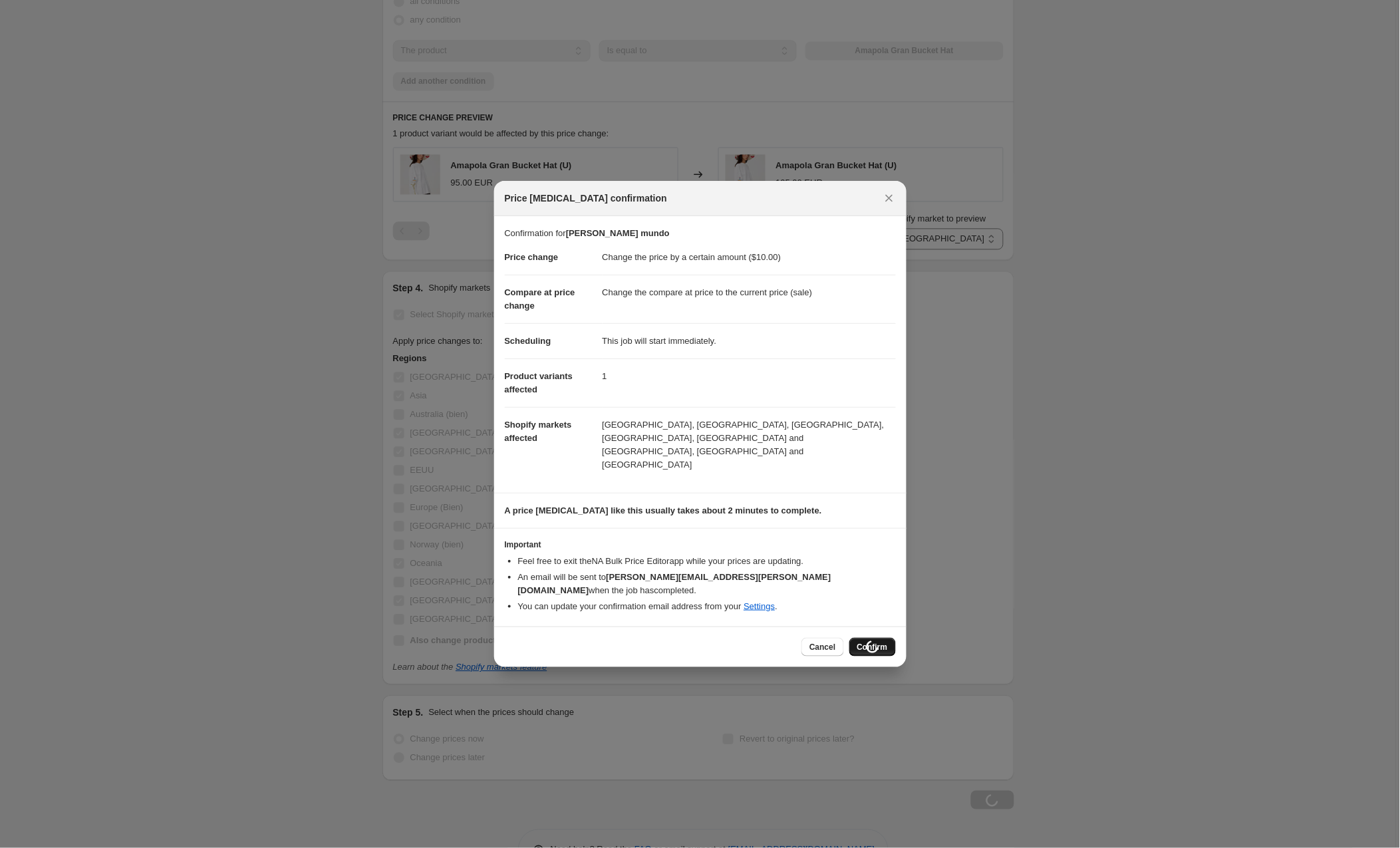
scroll to position [832, 0]
